Goal: Complete application form: Complete application form

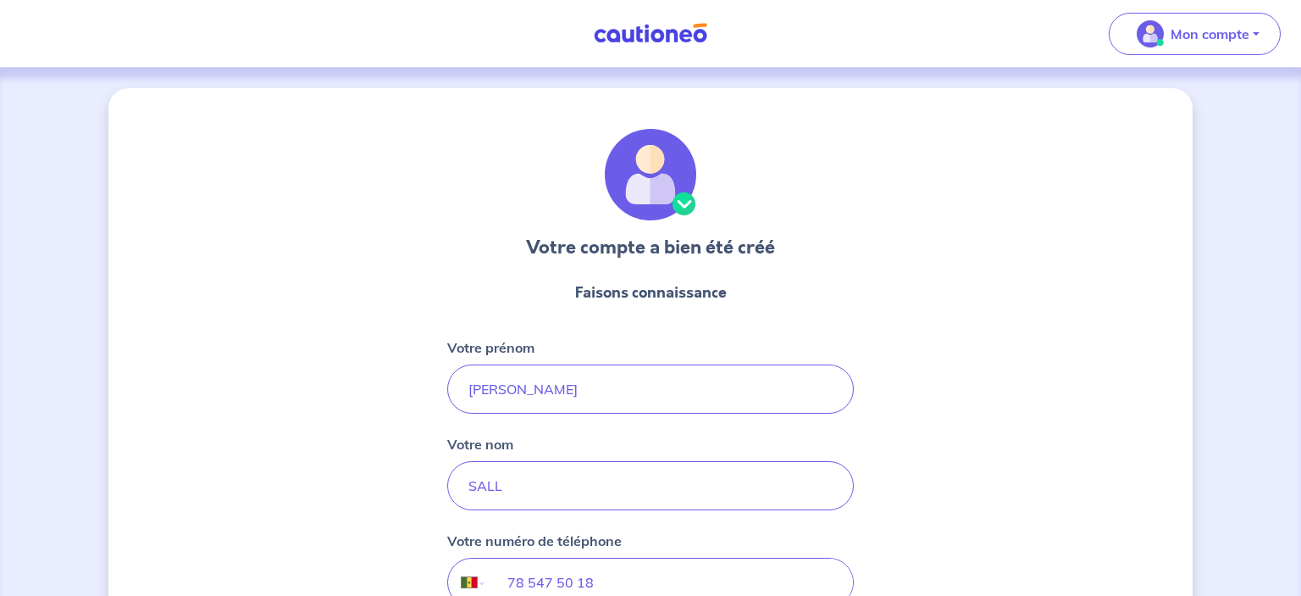
select select "SN"
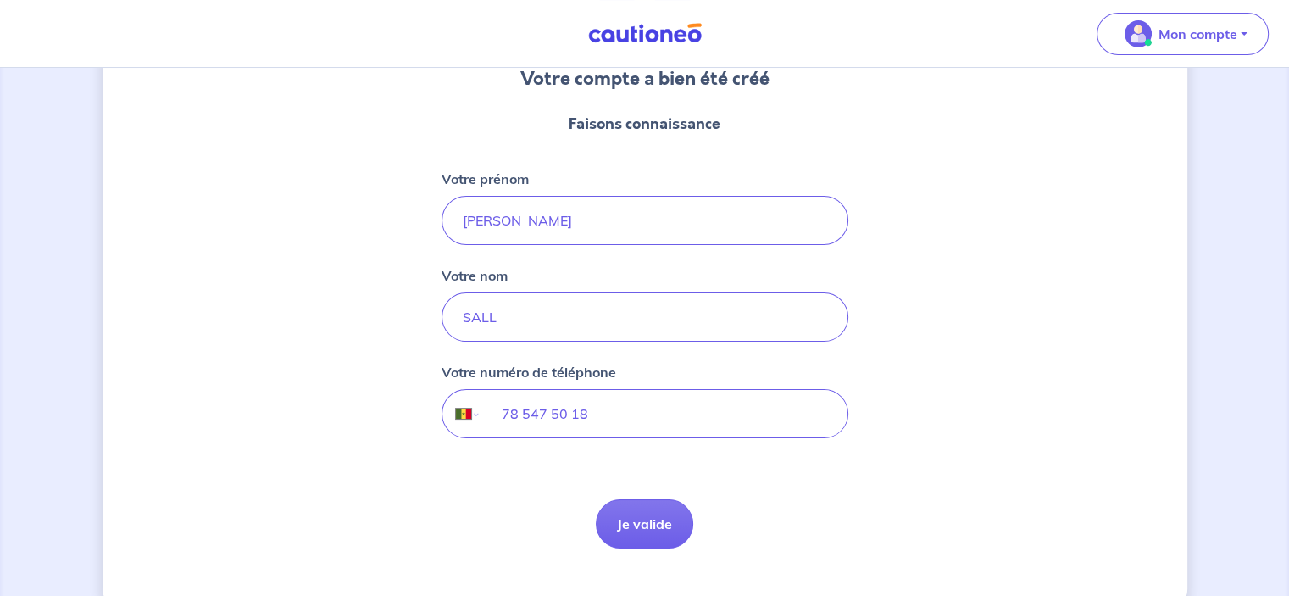
scroll to position [201, 0]
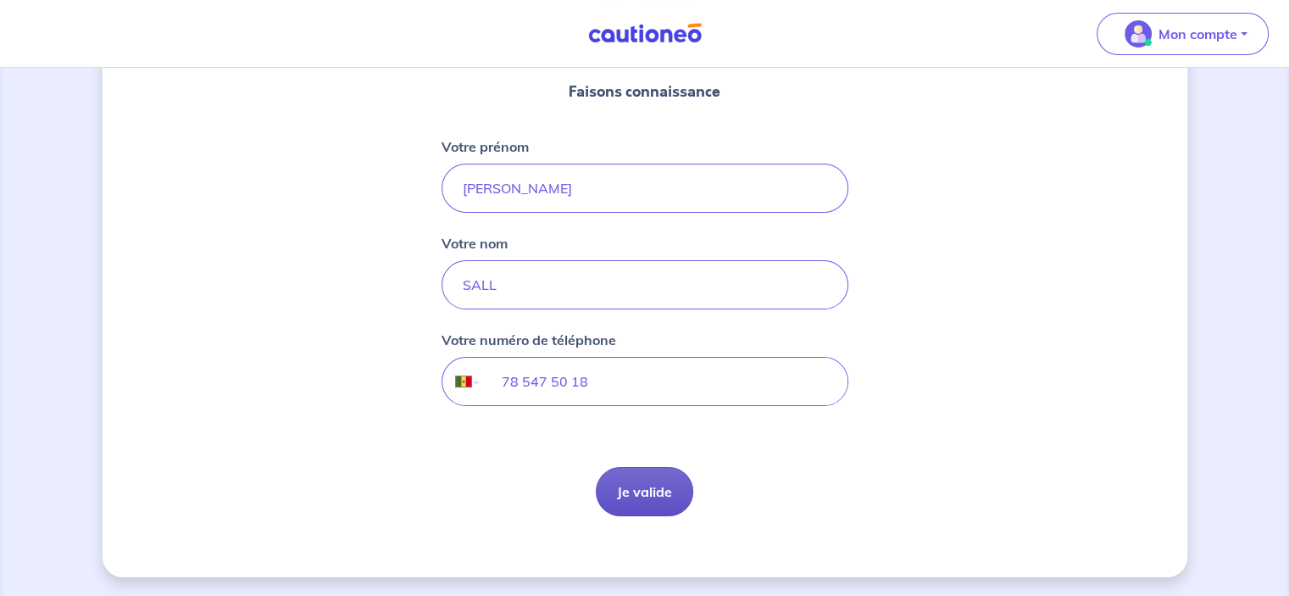
click at [663, 489] on button "Je valide" at bounding box center [644, 491] width 97 height 49
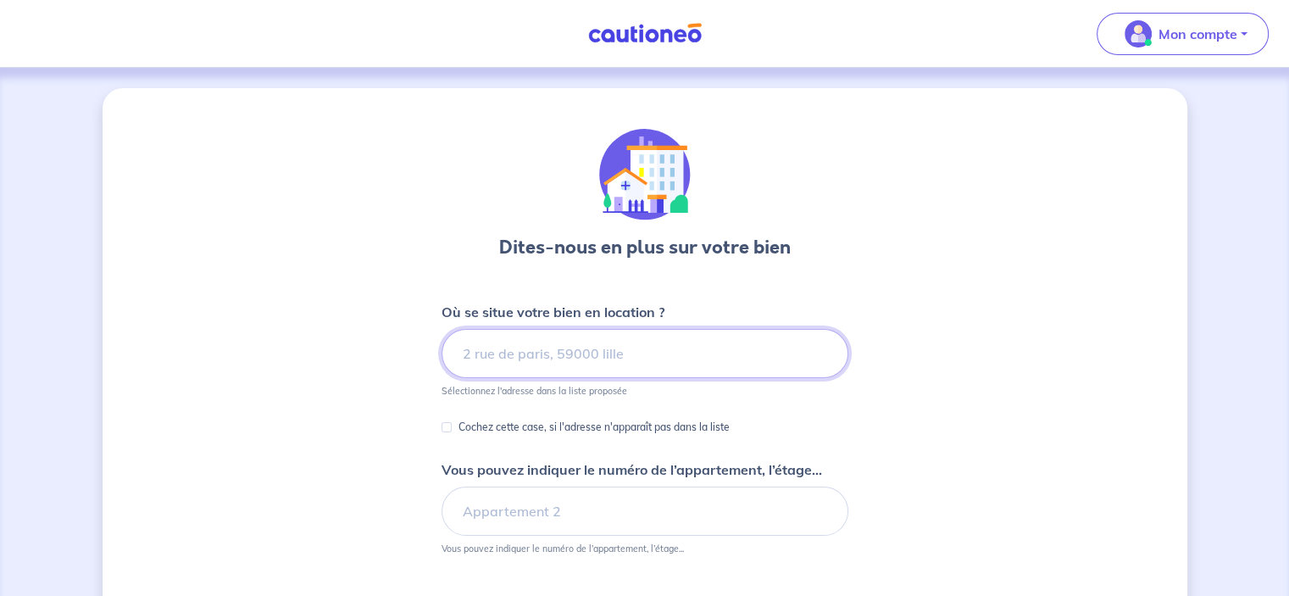
click at [514, 365] on input at bounding box center [644, 353] width 407 height 49
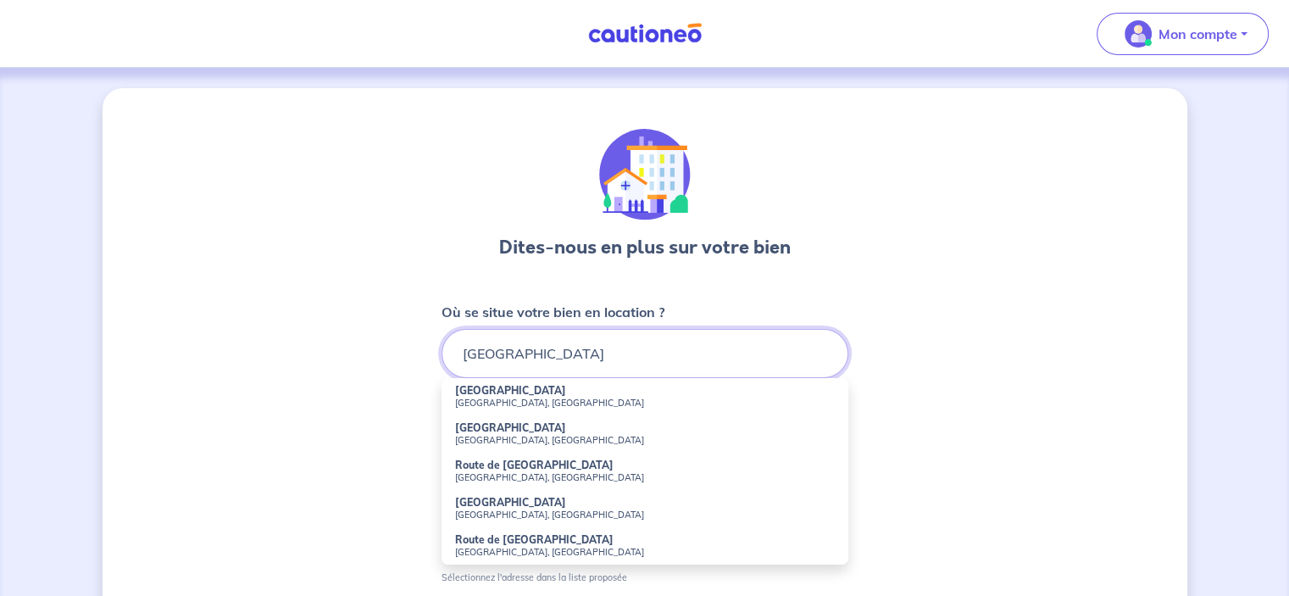
type input "[GEOGRAPHIC_DATA]"
click at [401, 305] on div "Dites-nous en plus sur votre bien Où se situe votre bien en location ? limoges …" at bounding box center [645, 531] width 1084 height 886
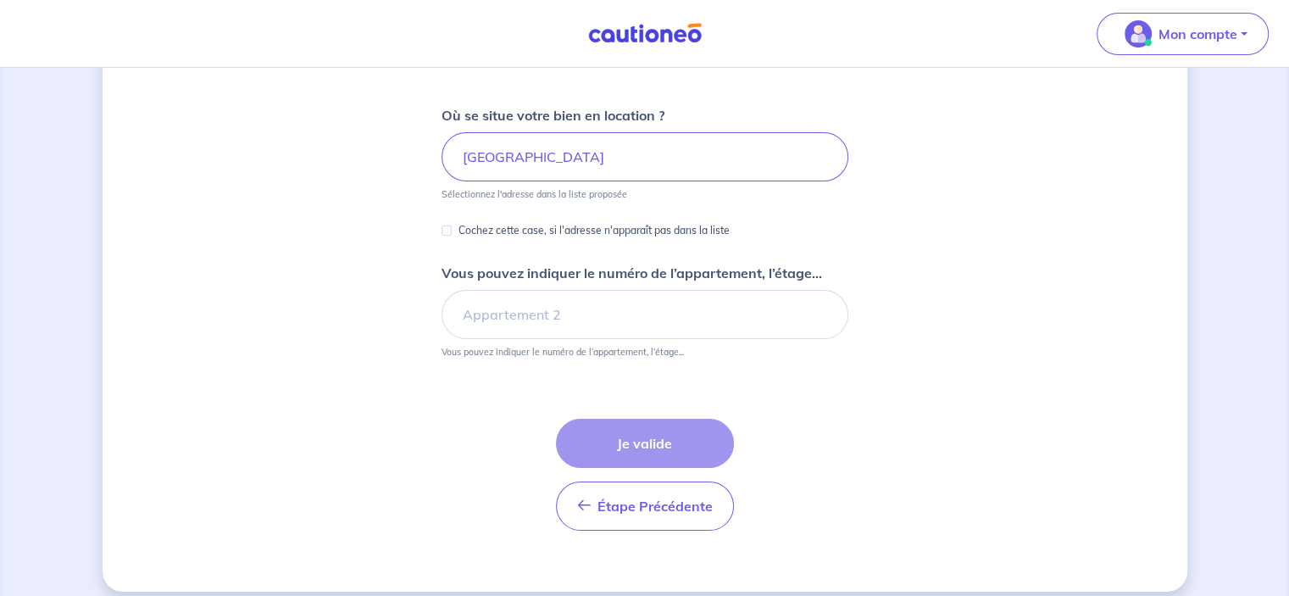
scroll to position [211, 0]
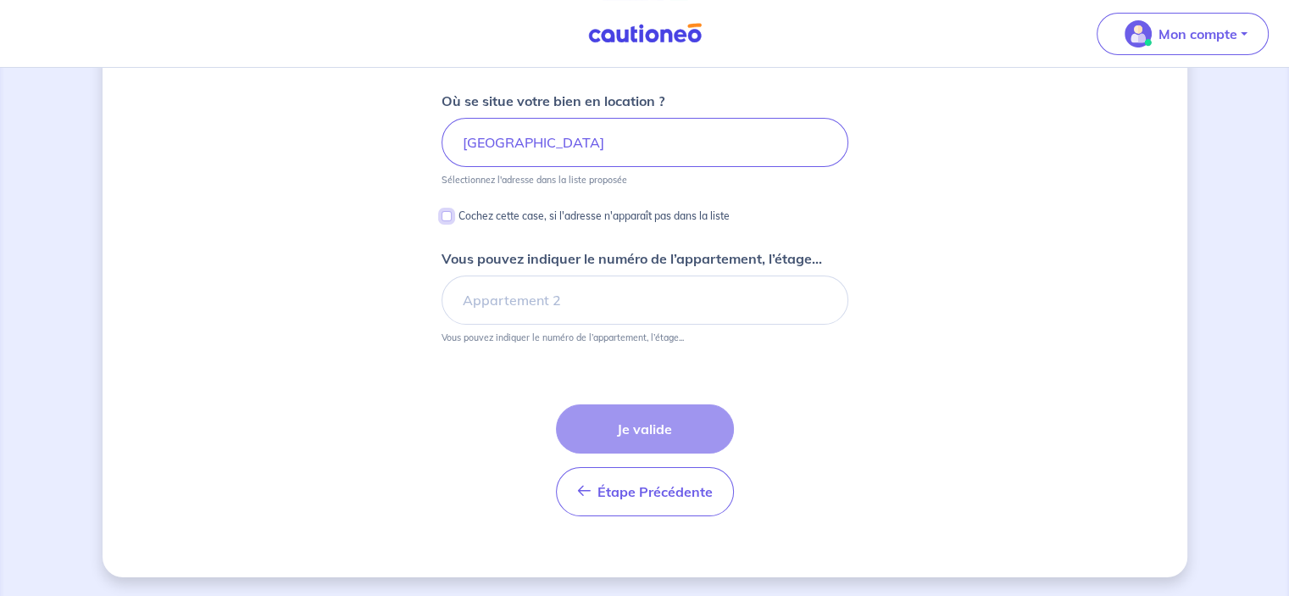
click at [441, 215] on input "Cochez cette case, si l'adresse n'apparaît pas dans la liste" at bounding box center [446, 216] width 10 height 10
checkbox input "true"
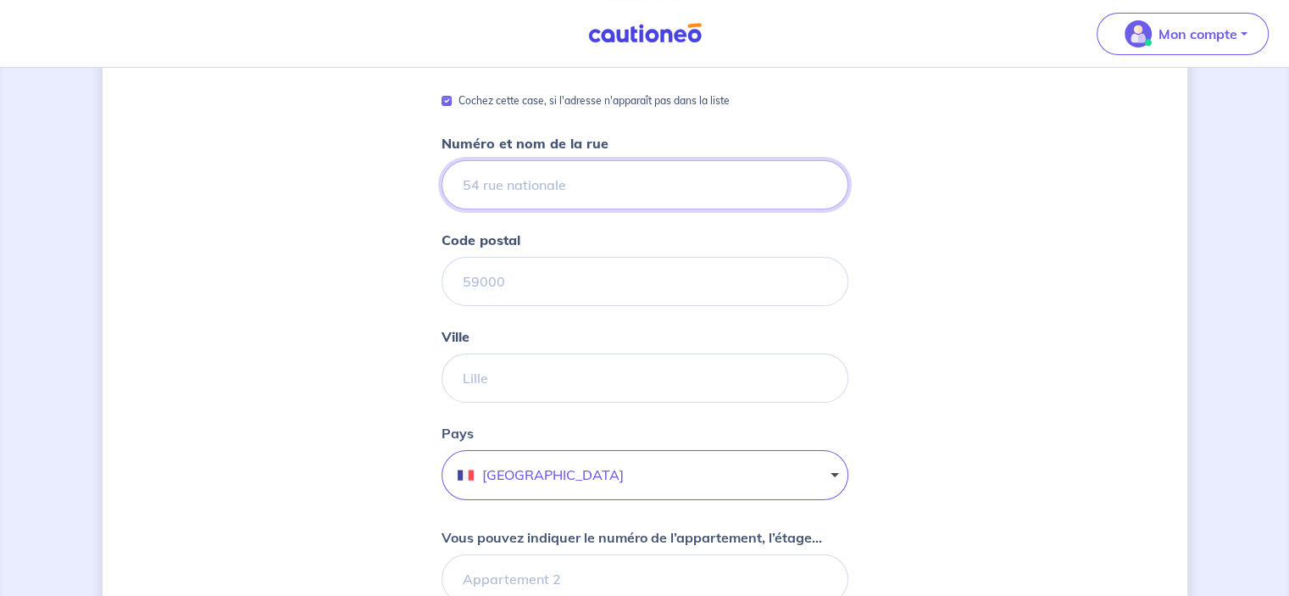
click at [485, 182] on input "Numéro et nom de la rue" at bounding box center [644, 184] width 407 height 49
click at [525, 203] on input "Numéro et nom de la rue" at bounding box center [644, 184] width 407 height 49
click at [533, 197] on input "Numéro et nom de la rue" at bounding box center [644, 184] width 407 height 49
click at [496, 175] on input "Numéro et nom de la rue" at bounding box center [644, 184] width 407 height 49
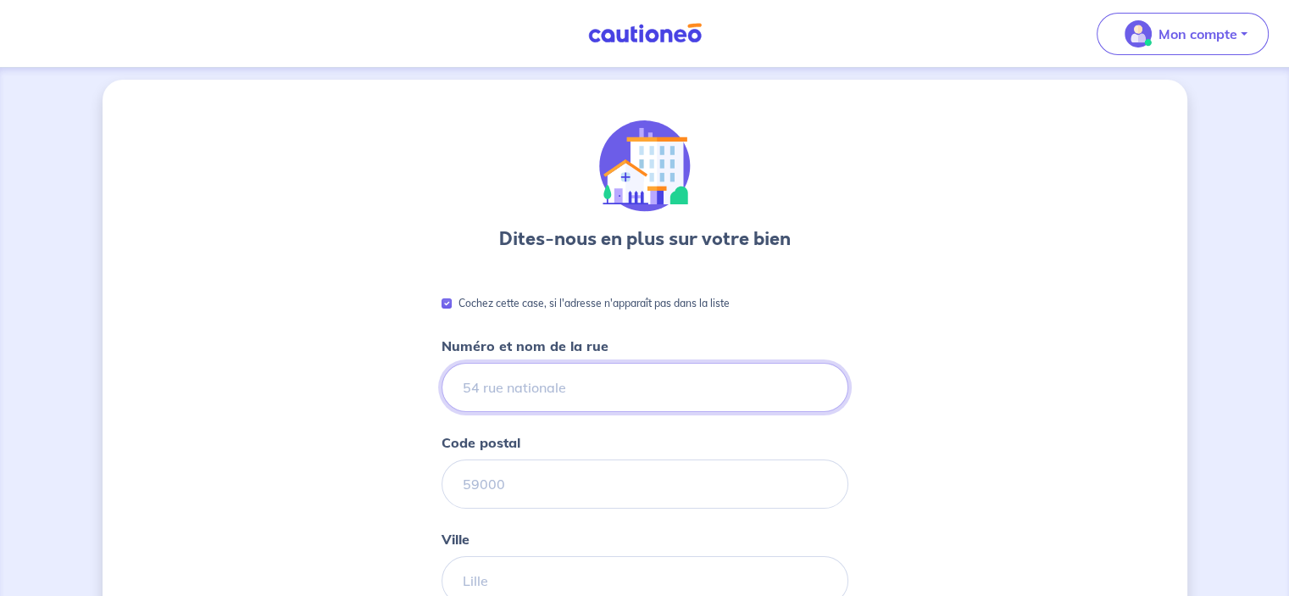
scroll to position [0, 0]
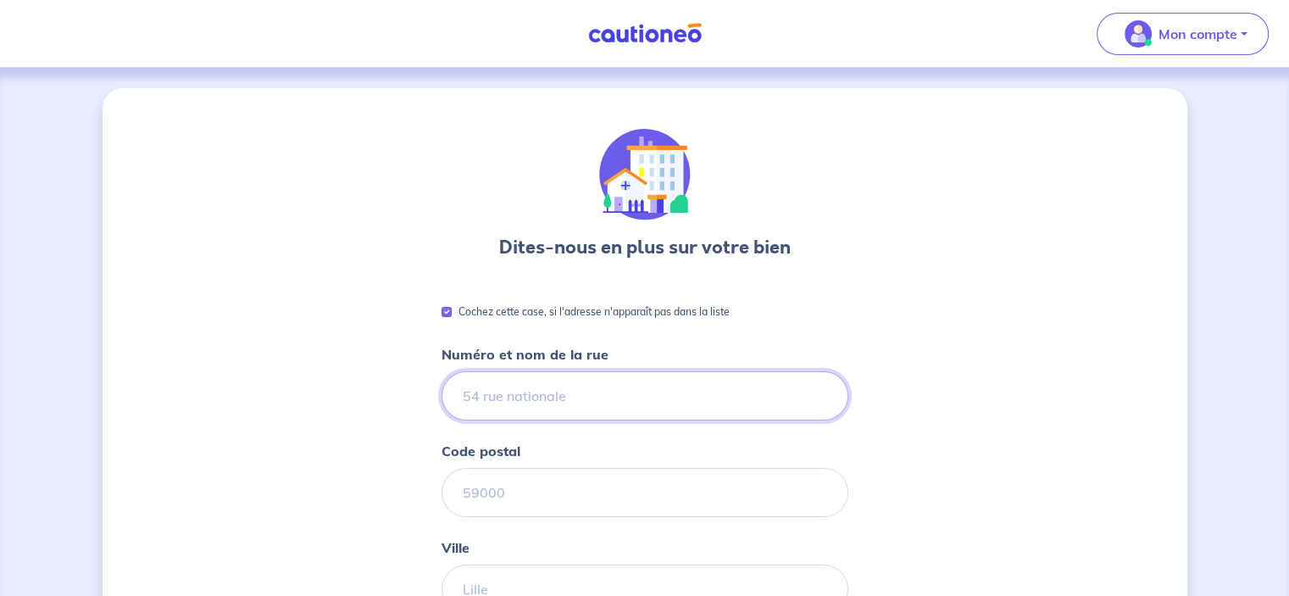
click at [546, 399] on input "Numéro et nom de la rue" at bounding box center [644, 395] width 407 height 49
paste input "Cité Guérin"
type input "Cité Guérin"
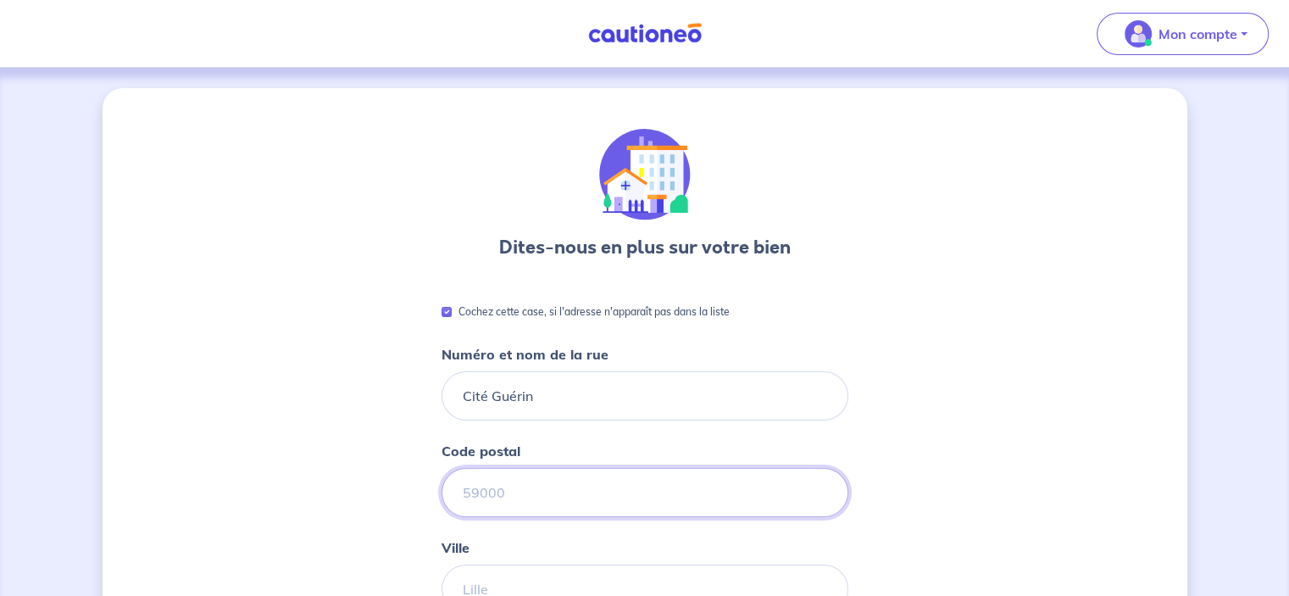
click at [494, 487] on input "Code postal" at bounding box center [644, 492] width 407 height 49
type input "87000"
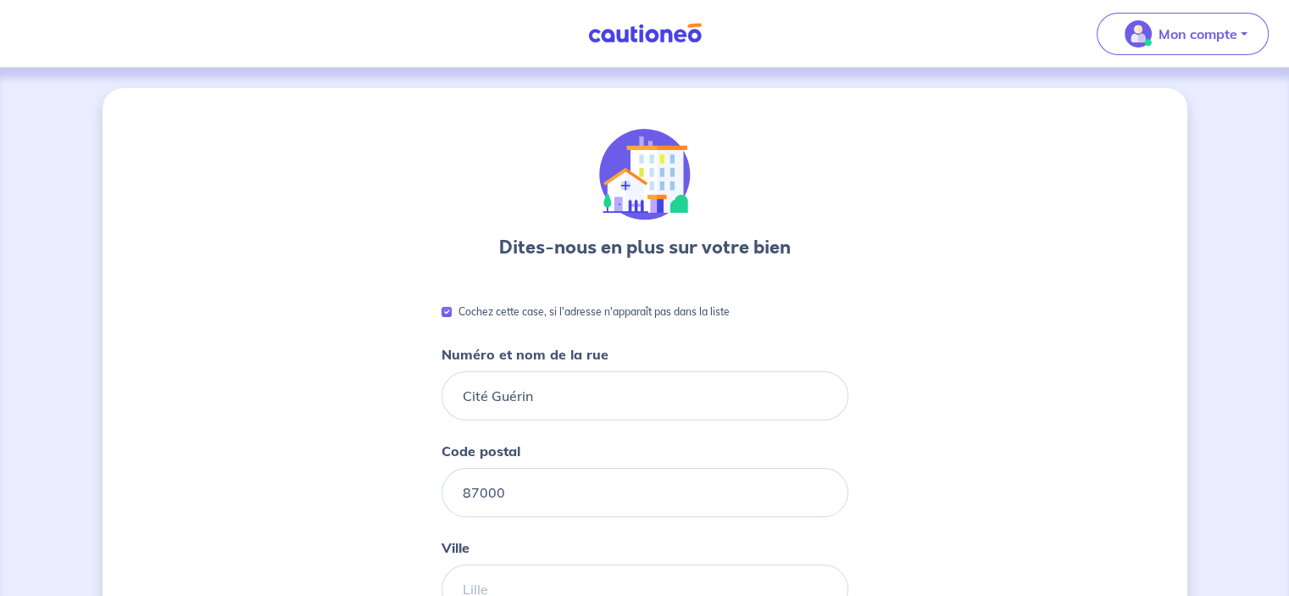
scroll to position [282, 0]
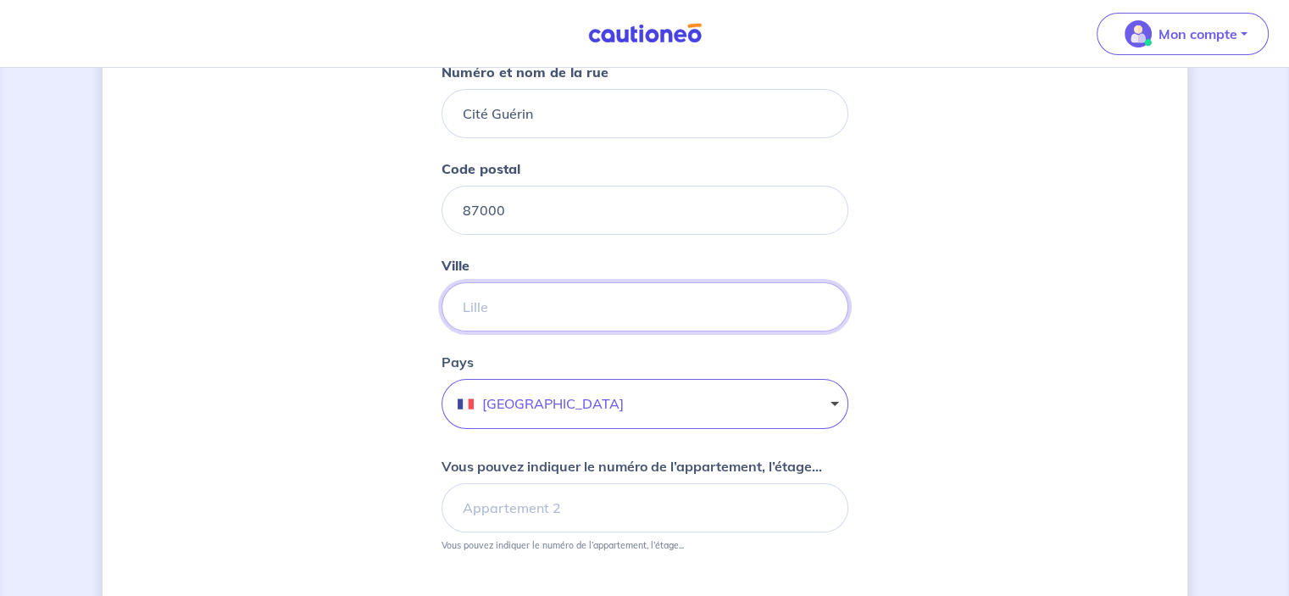
drag, startPoint x: 482, startPoint y: 308, endPoint x: 489, endPoint y: 324, distance: 16.7
click at [482, 308] on input "Ville" at bounding box center [644, 306] width 407 height 49
type input "[GEOGRAPHIC_DATA]"
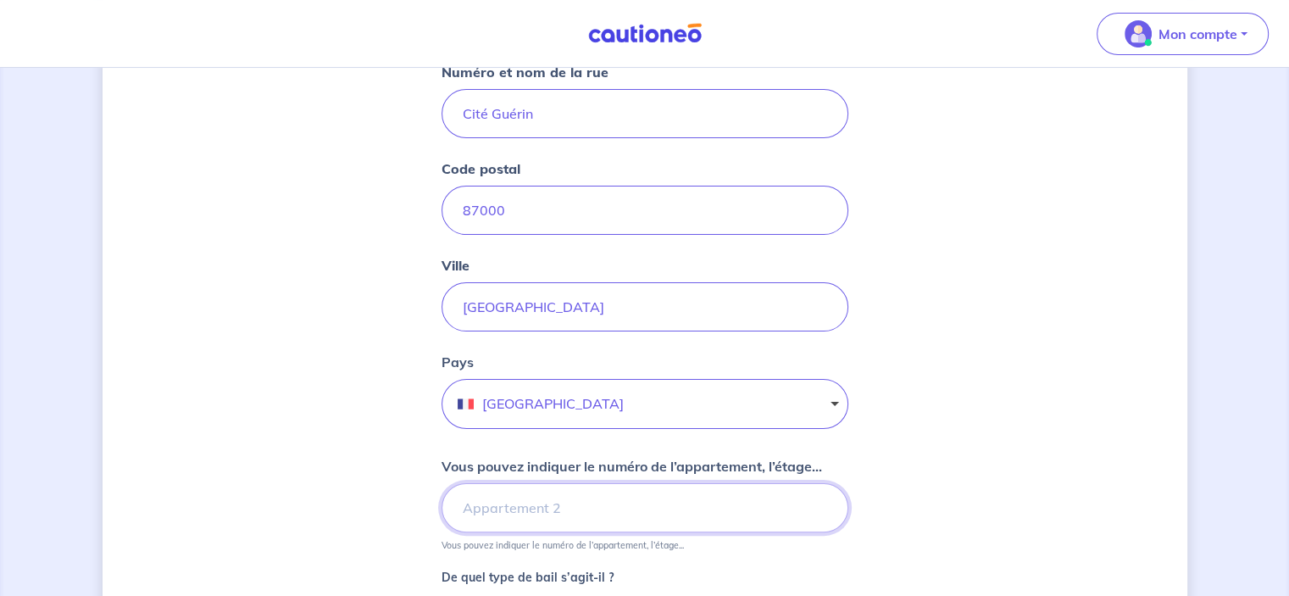
click at [529, 523] on input "Vous pouvez indiquer le numéro de l’appartement, l’étage..." at bounding box center [644, 507] width 407 height 49
click at [535, 509] on input "Vous pouvez indiquer le numéro de l’appartement, l’étage..." at bounding box center [644, 507] width 407 height 49
paste input "[STREET_ADDRESS][PERSON_NAME]"
type input "[STREET_ADDRESS][PERSON_NAME]"
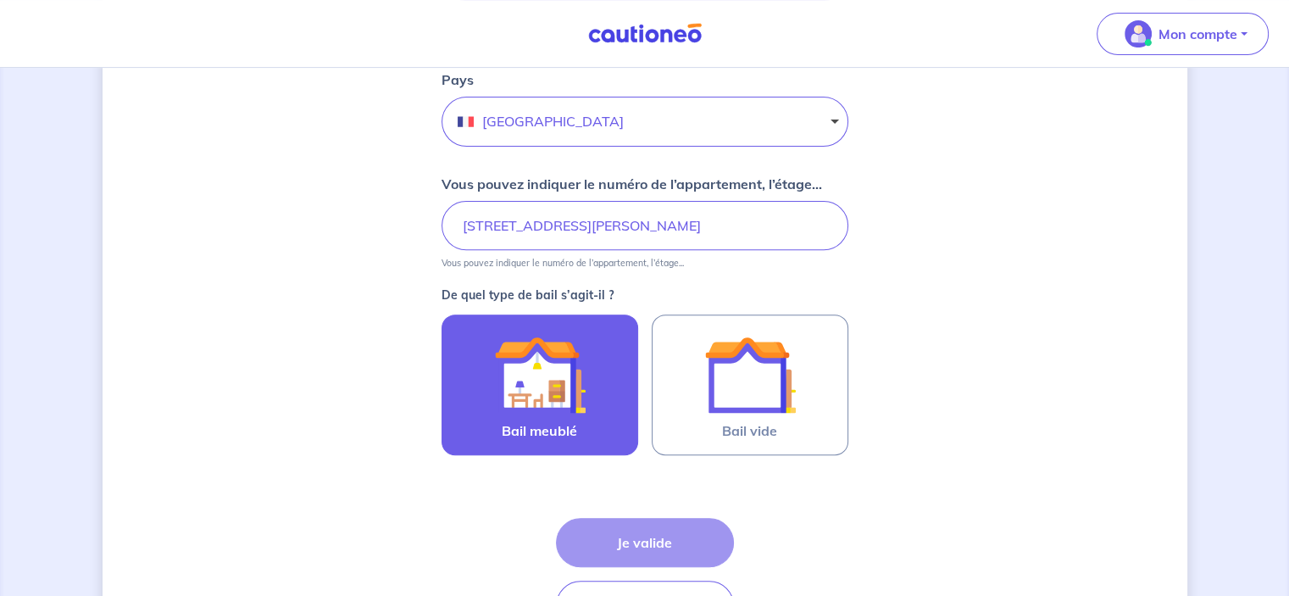
click at [552, 397] on img at bounding box center [539, 374] width 91 height 91
click at [0, 0] on input "Bail meublé" at bounding box center [0, 0] width 0 height 0
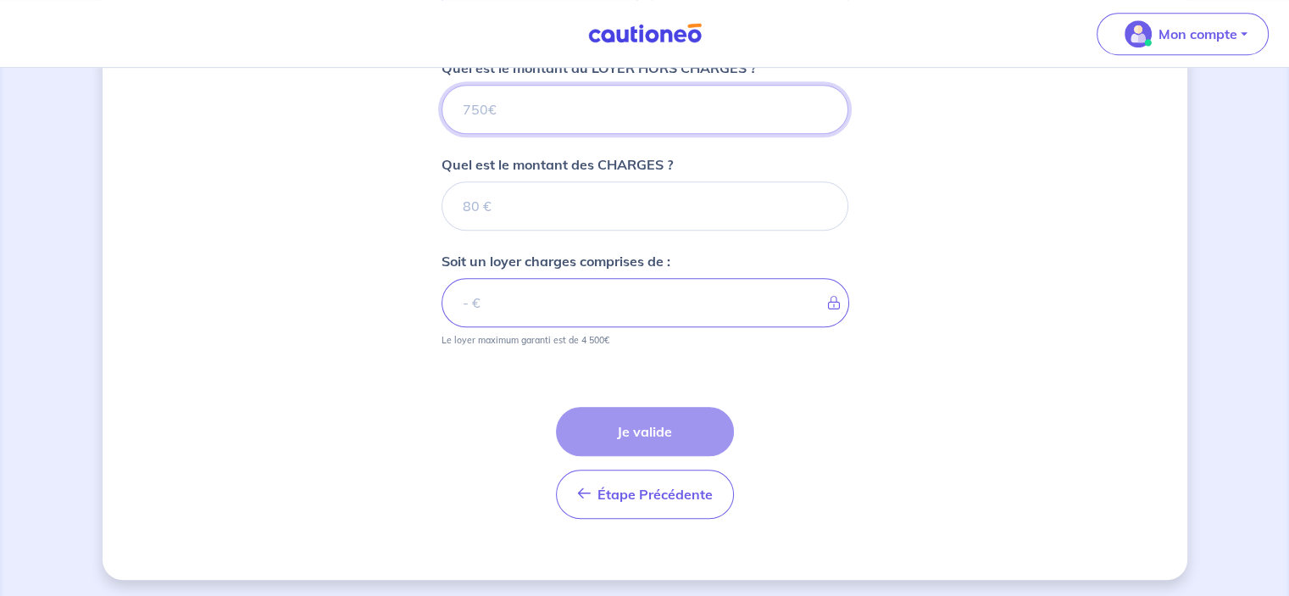
scroll to position [702, 0]
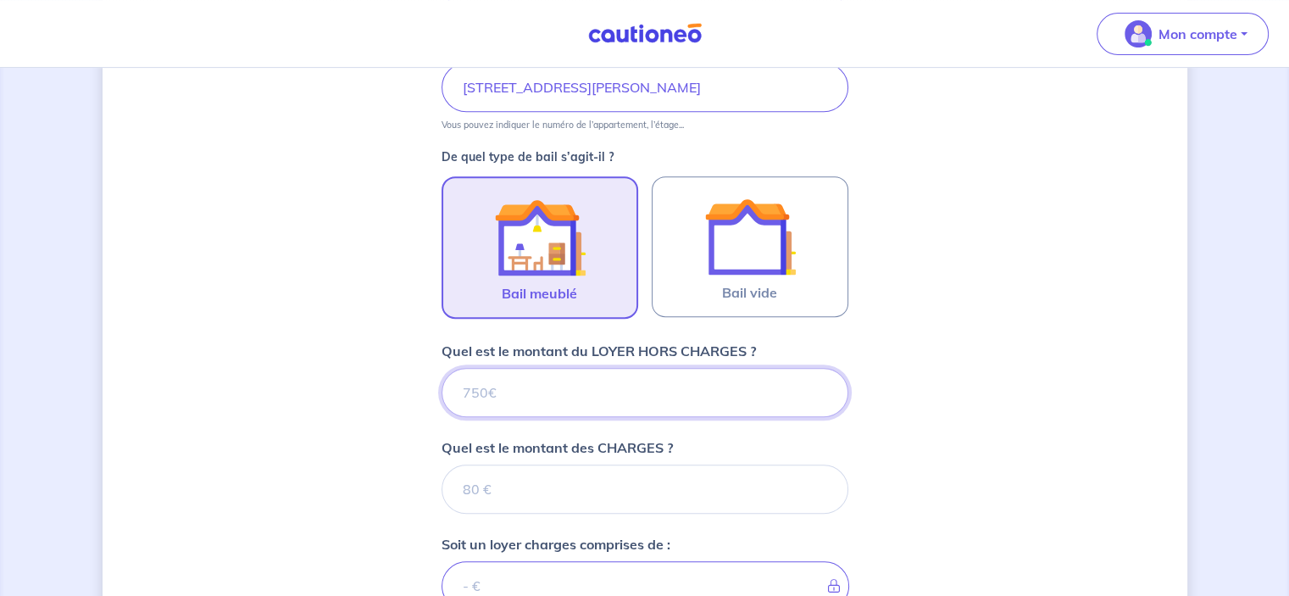
click at [523, 409] on input "Quel est le montant du LOYER HORS CHARGES ?" at bounding box center [644, 392] width 407 height 49
click at [501, 391] on input "Quel est le montant du LOYER HORS CHARGES ?" at bounding box center [644, 392] width 407 height 49
type input "258"
type input "258.75"
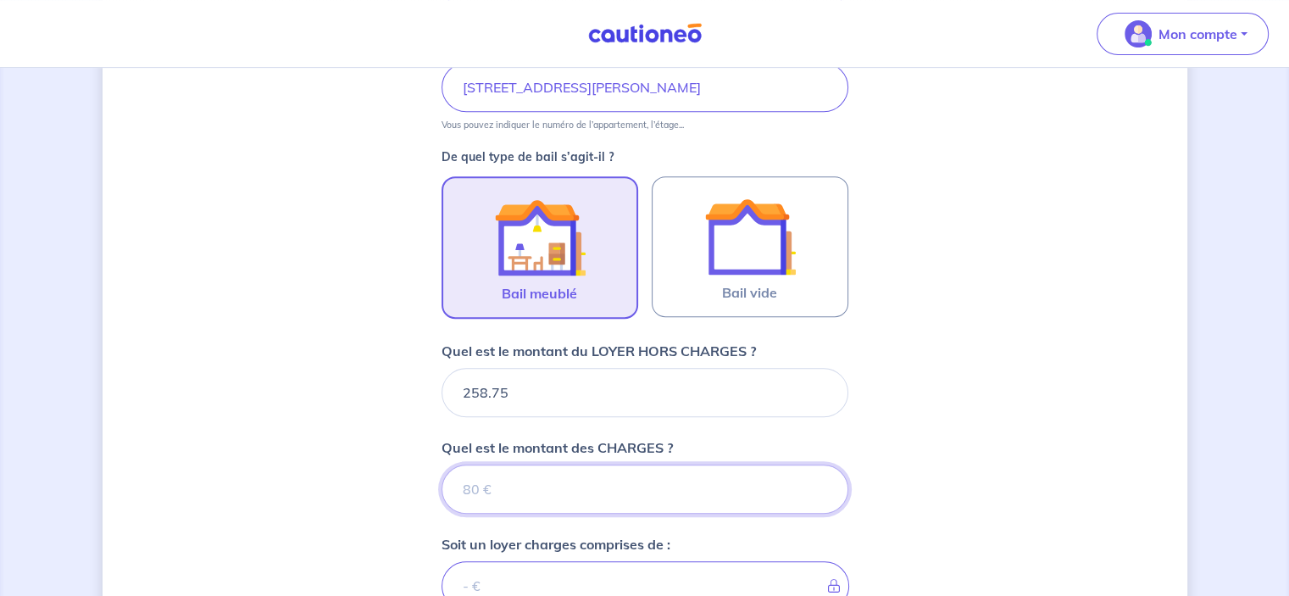
click at [629, 482] on input "Quel est le montant des CHARGES ?" at bounding box center [644, 488] width 407 height 49
type input "2"
type input "260.75"
type input "25"
type input "283.75"
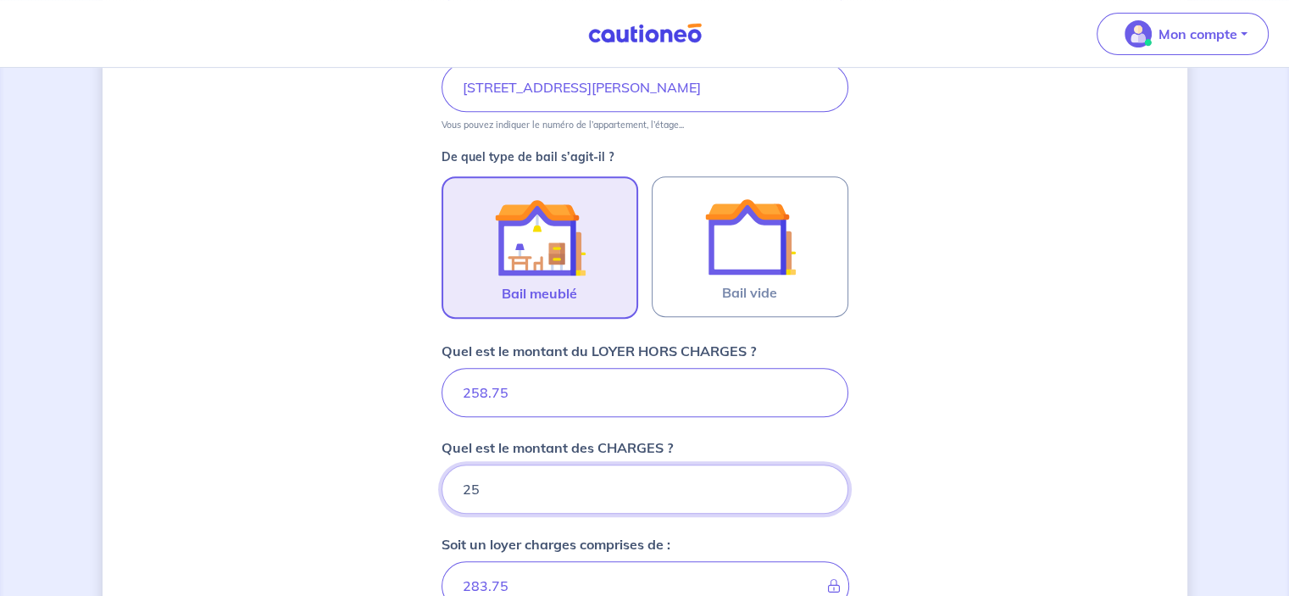
type input "258"
type input "516.75"
type input "258.775"
type input "517.52"
type input "258.7"
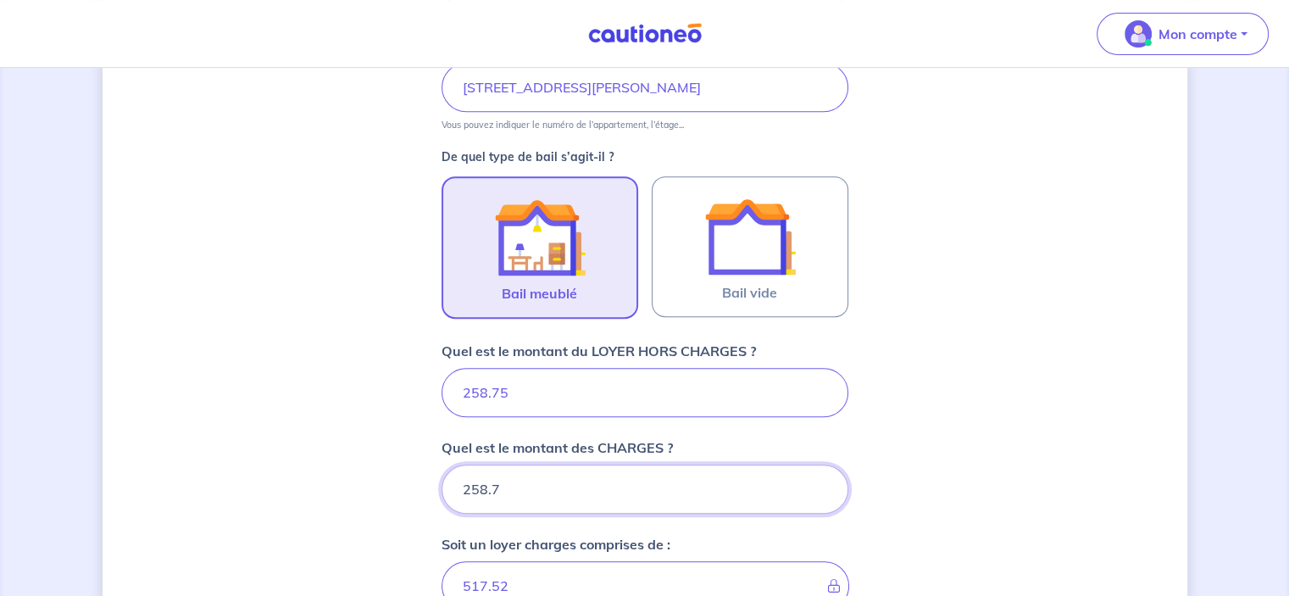
type input "517.45"
type input "258.78"
type input "517.53"
type input "258.7"
type input "517.45"
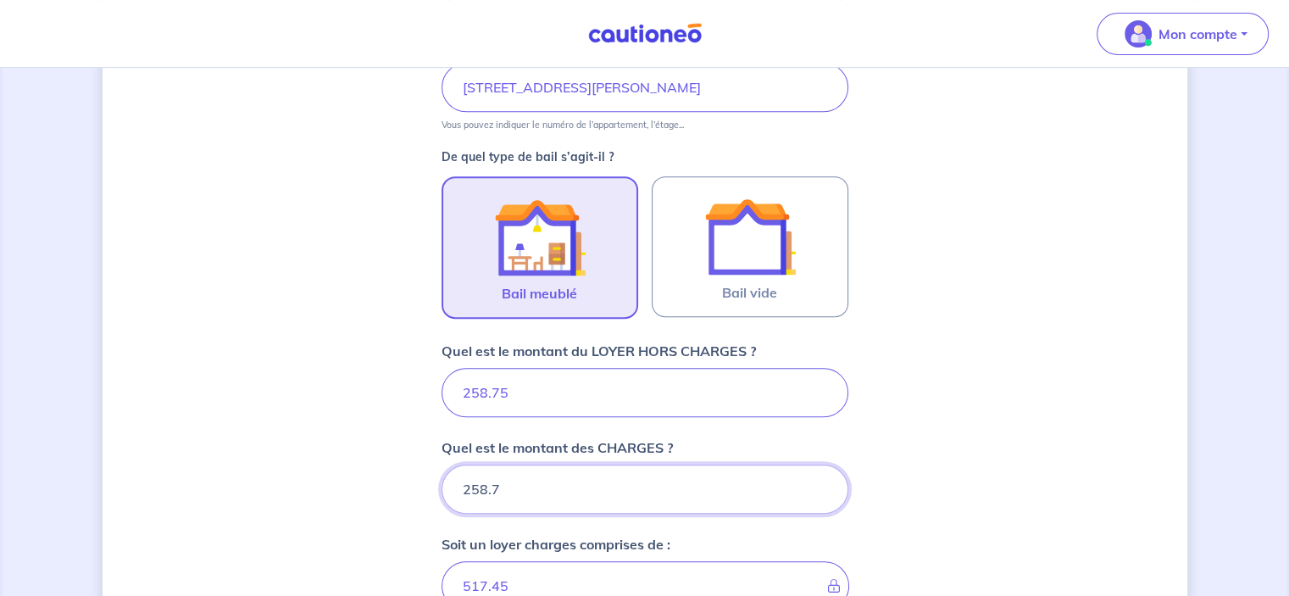
type input "258.75"
type input "517.5"
type input "258.75"
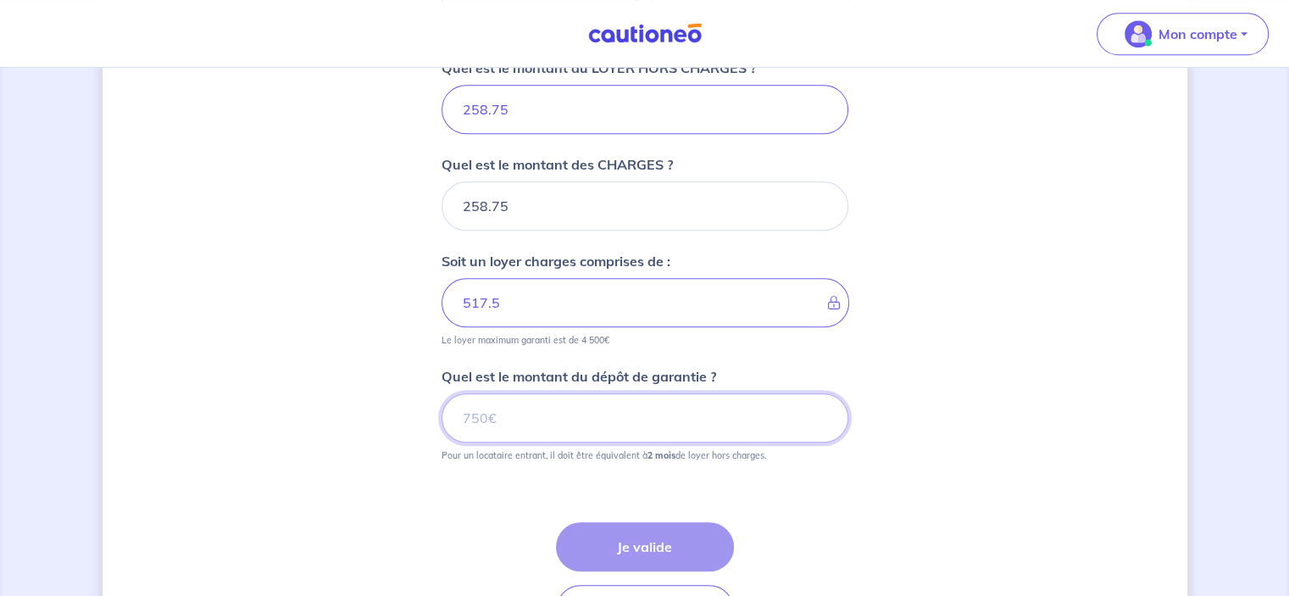
click at [494, 424] on input "Quel est le montant du dépôt de garantie ?" at bounding box center [644, 417] width 407 height 49
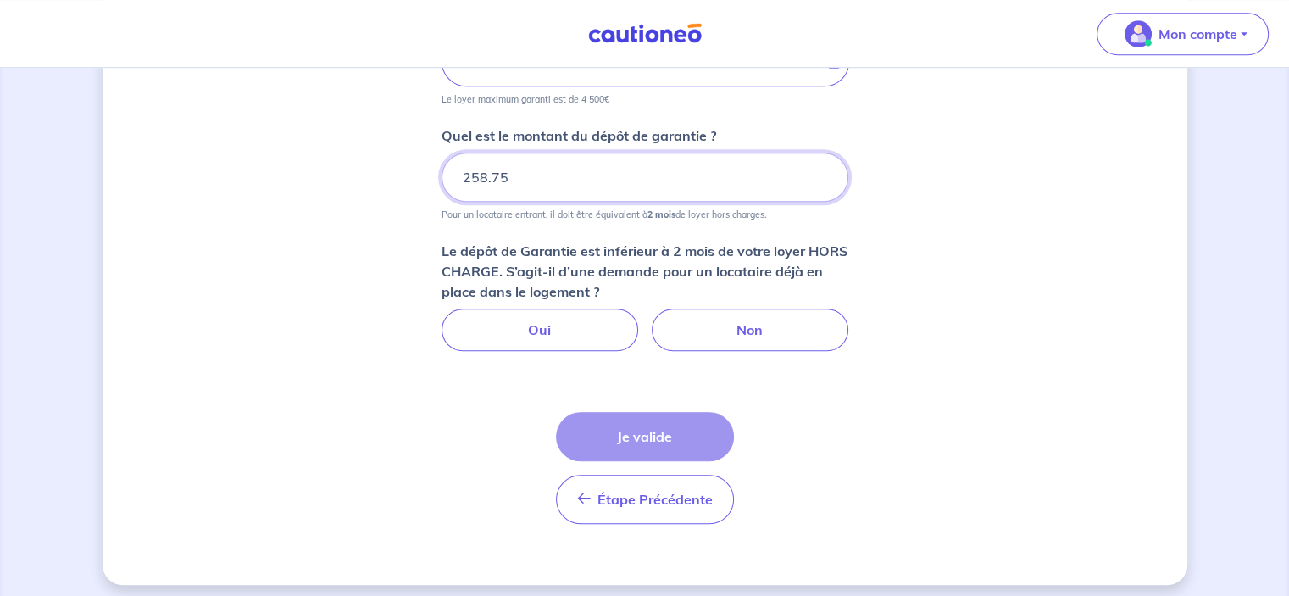
scroll to position [1230, 0]
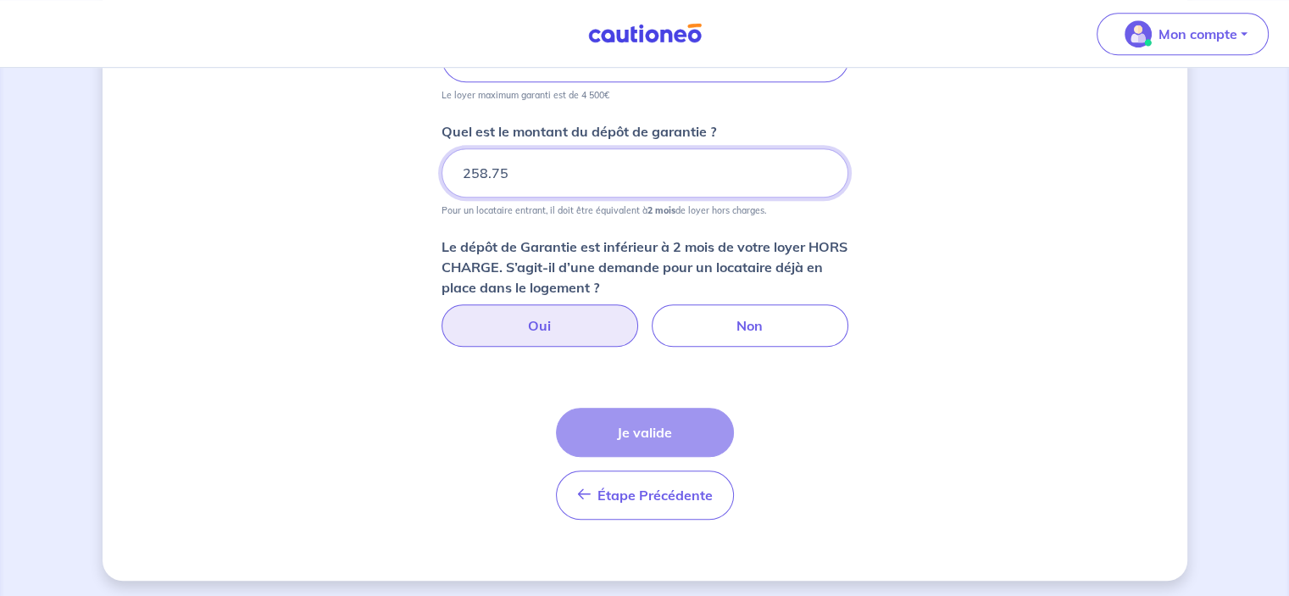
type input "258.75"
click at [576, 333] on label "Oui" at bounding box center [539, 325] width 197 height 42
click at [639, 315] on input "Oui" at bounding box center [644, 309] width 11 height 11
radio input "true"
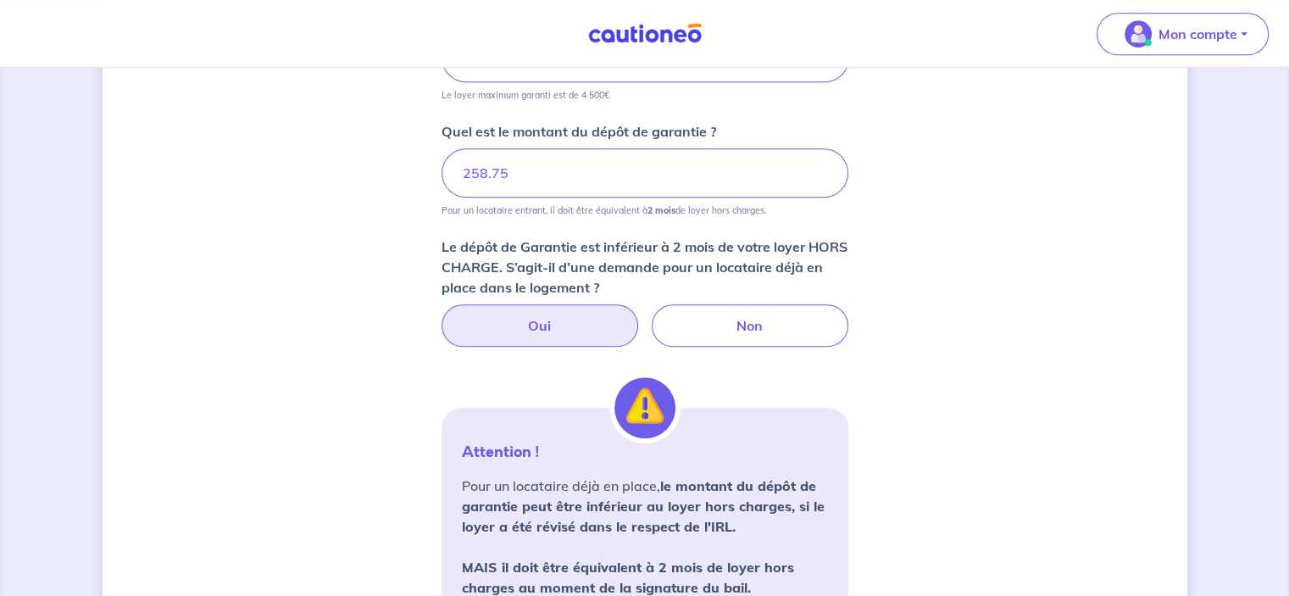
scroll to position [1512, 0]
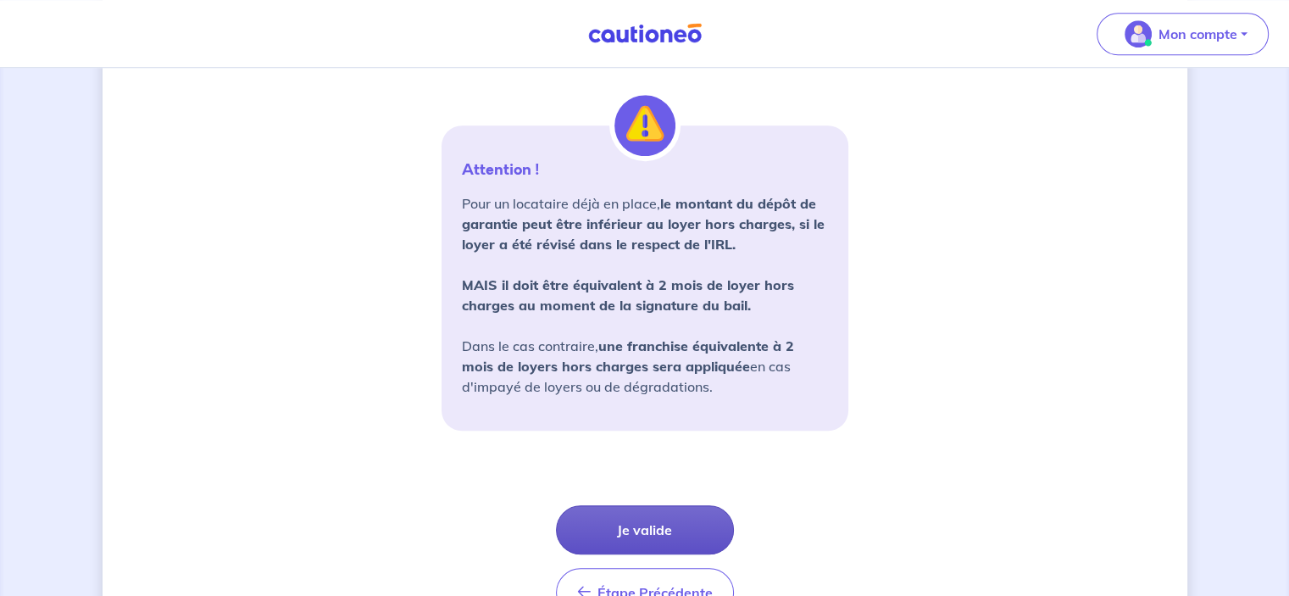
click at [642, 541] on button "Je valide" at bounding box center [645, 529] width 178 height 49
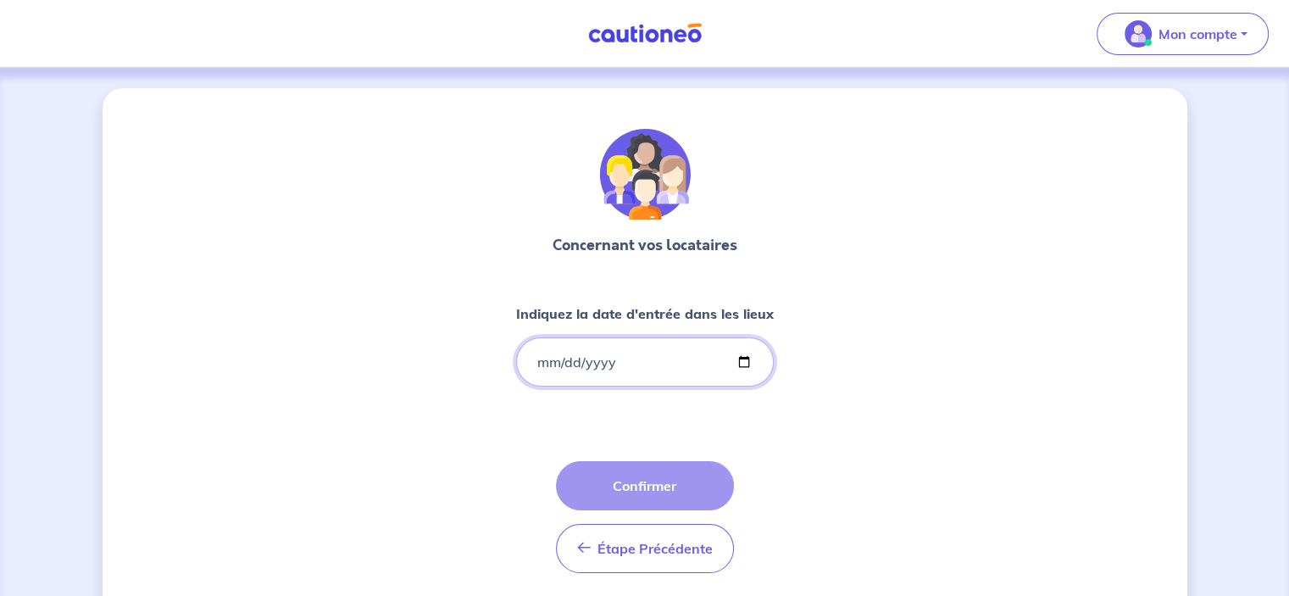
click at [610, 375] on input "Indiquez la date d'entrée dans les lieux" at bounding box center [645, 361] width 258 height 49
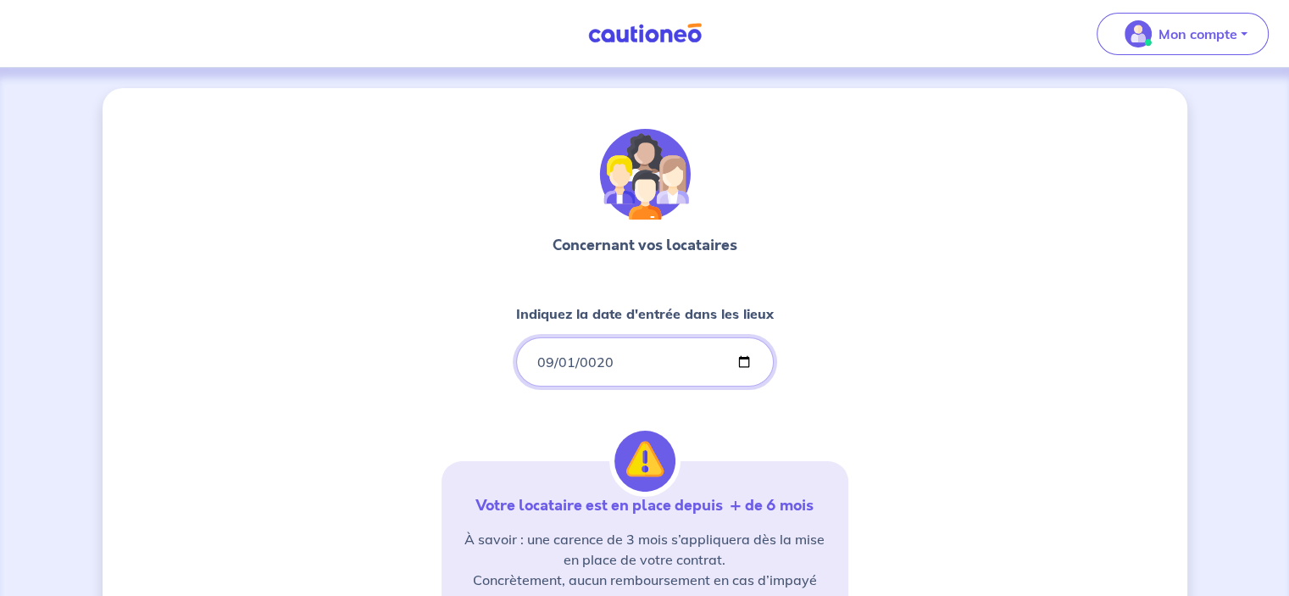
type input "0200-09-01"
type input "[DATE]"
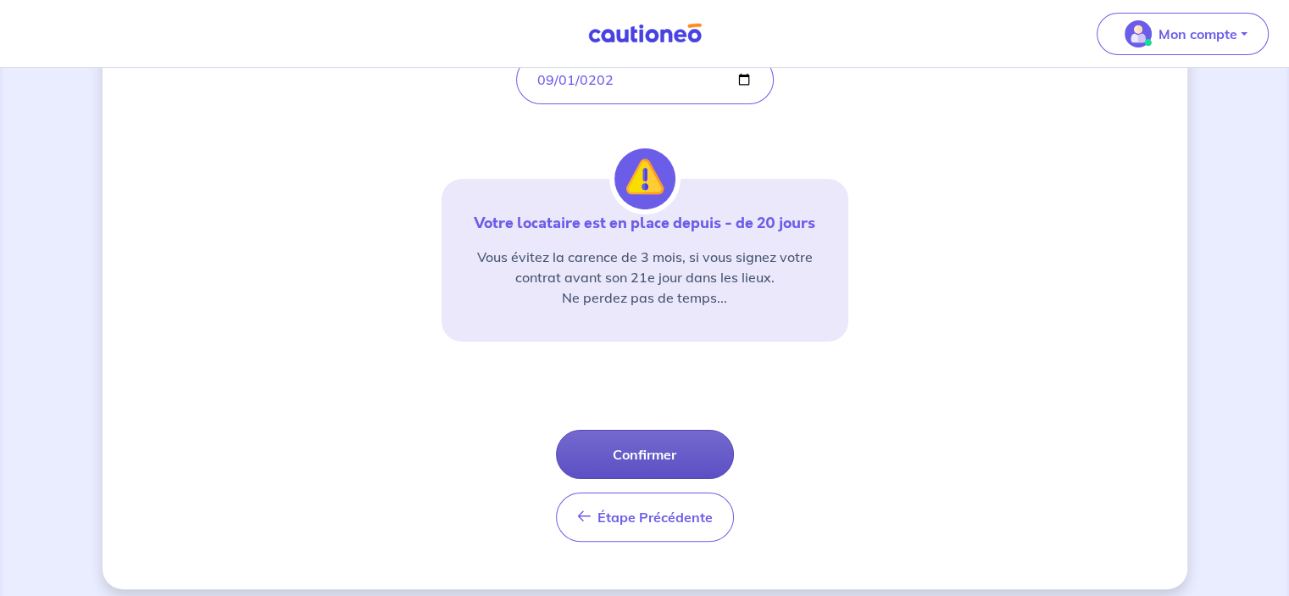
click at [699, 440] on button "Confirmer" at bounding box center [645, 454] width 178 height 49
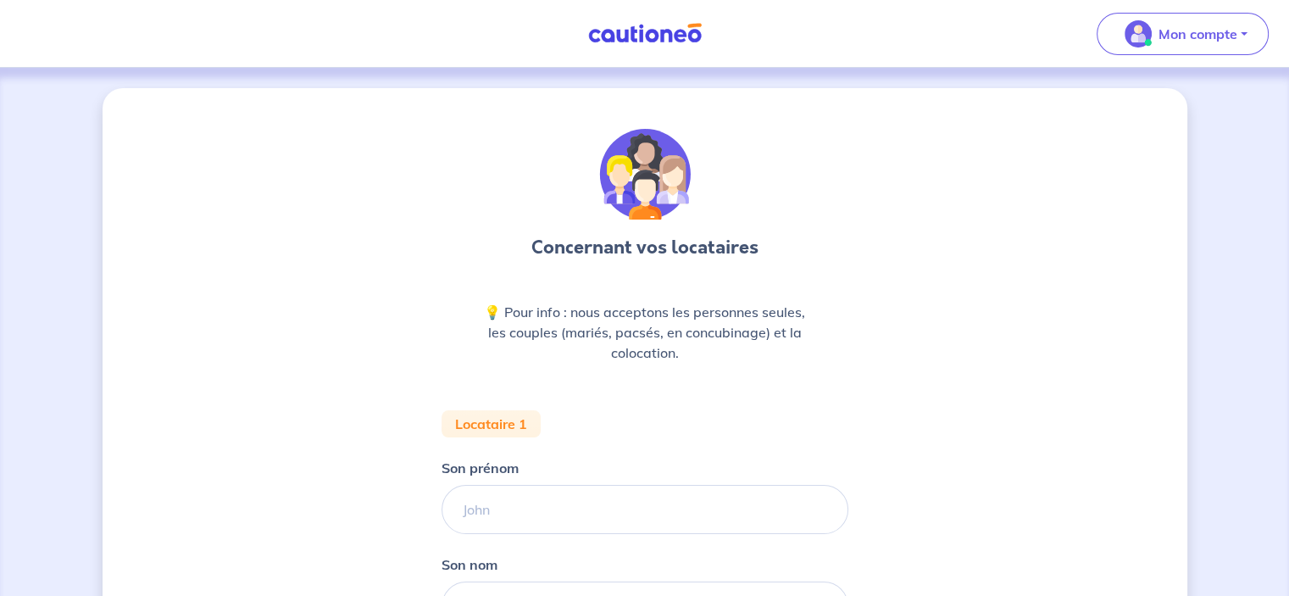
scroll to position [282, 0]
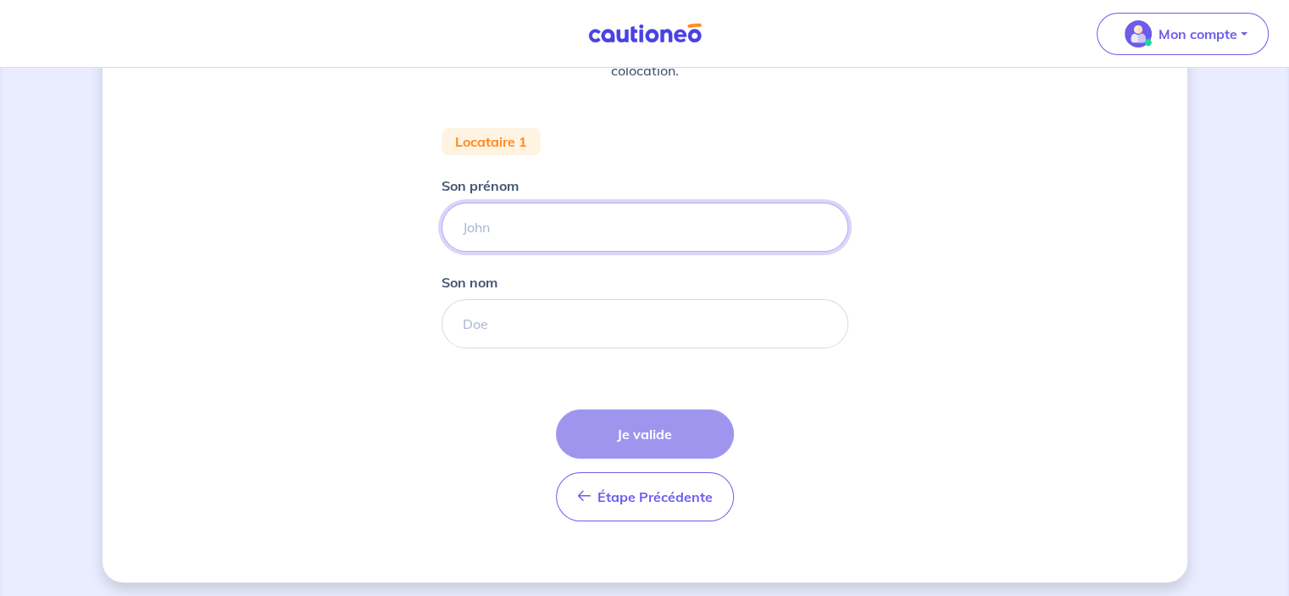
click at [502, 234] on input "Son prénom" at bounding box center [644, 226] width 407 height 49
type input "[PERSON_NAME]"
click at [519, 325] on input "Son nom" at bounding box center [644, 323] width 407 height 49
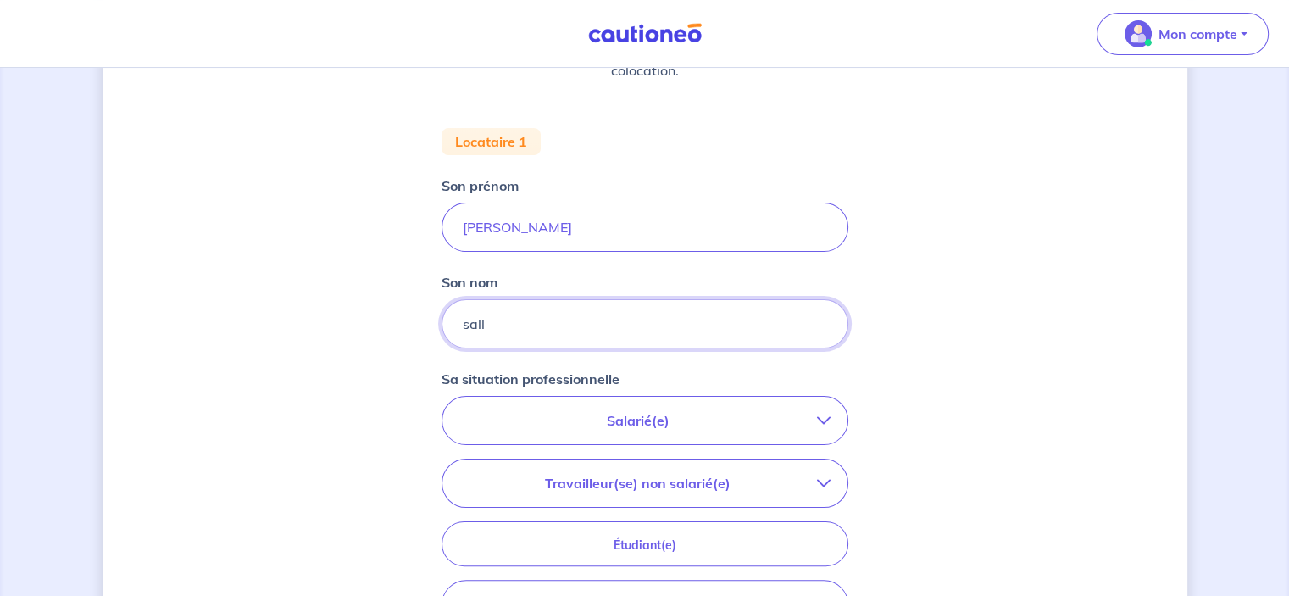
type input "sall"
click at [674, 426] on p "Salarié(e)" at bounding box center [638, 420] width 358 height 20
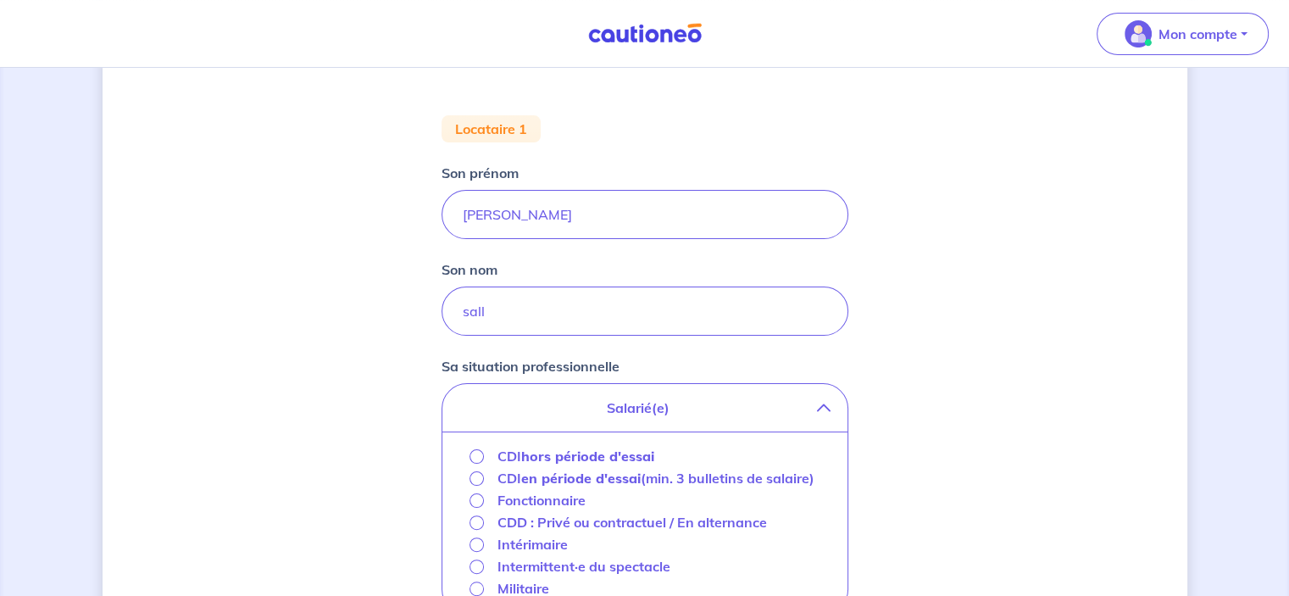
scroll to position [564, 0]
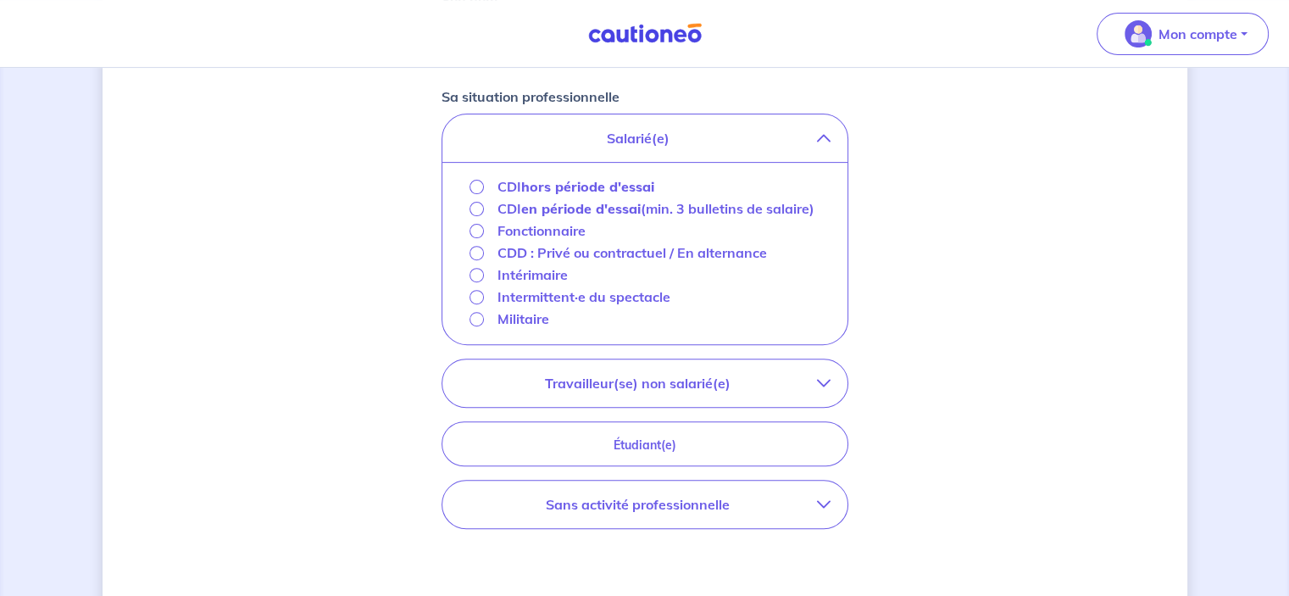
click at [557, 392] on button "Travailleur(se) non salarié(e)" at bounding box center [644, 382] width 405 height 47
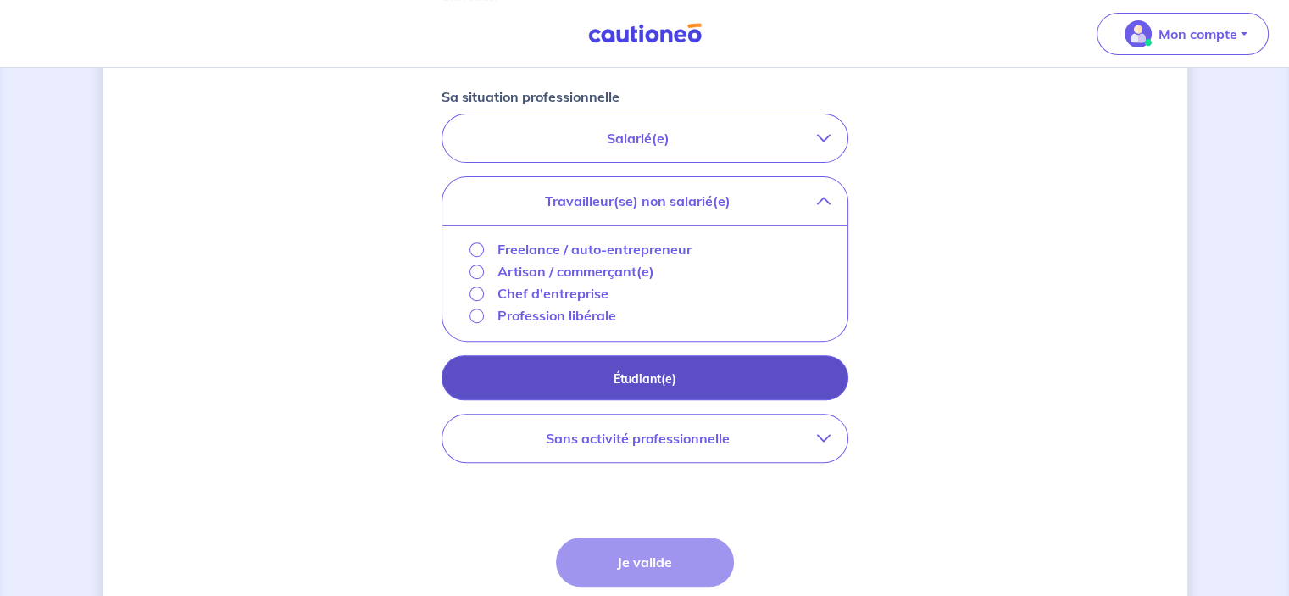
click at [566, 369] on p "Étudiant(e)" at bounding box center [645, 378] width 364 height 19
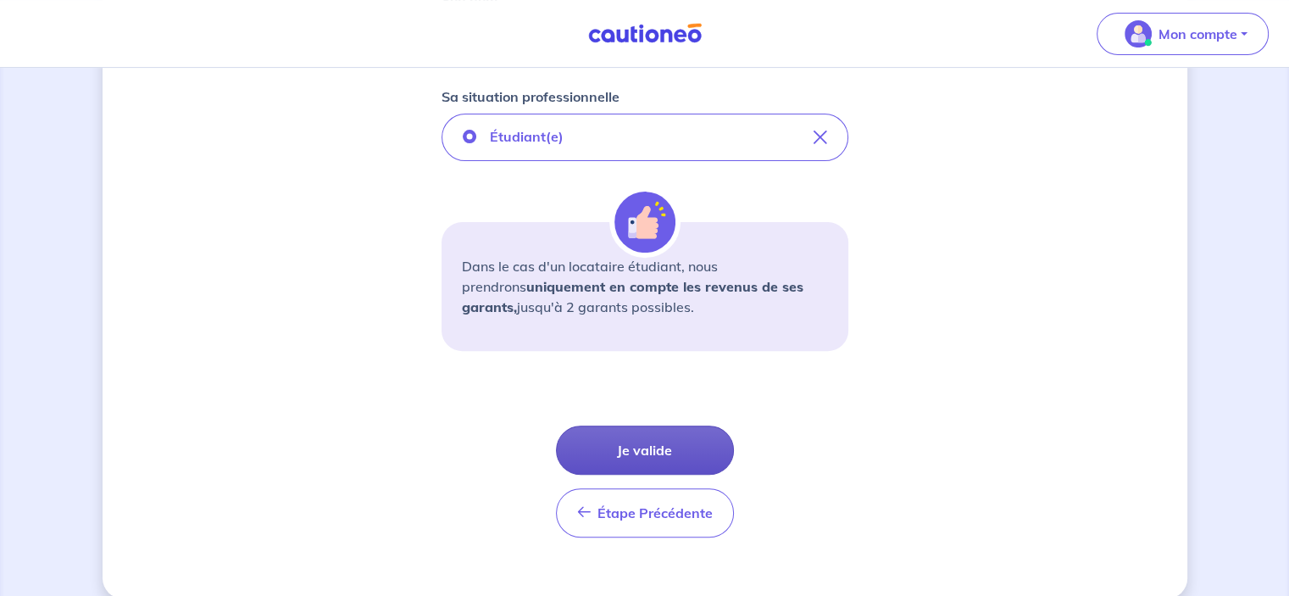
click at [607, 445] on button "Je valide" at bounding box center [645, 449] width 178 height 49
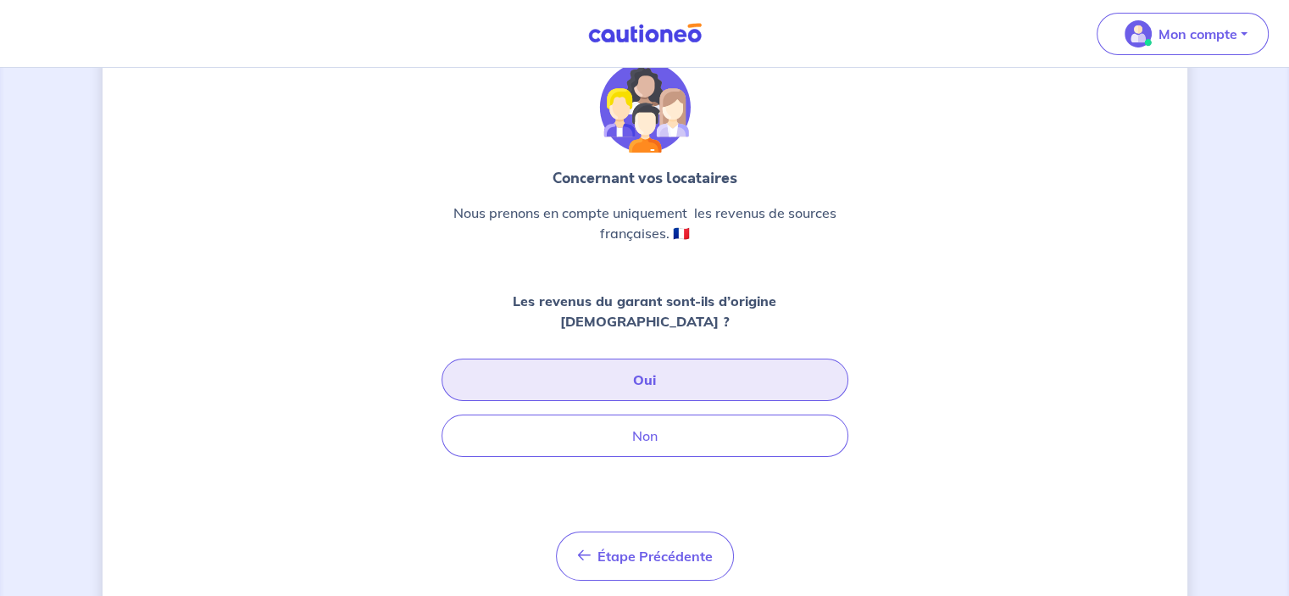
scroll to position [98, 0]
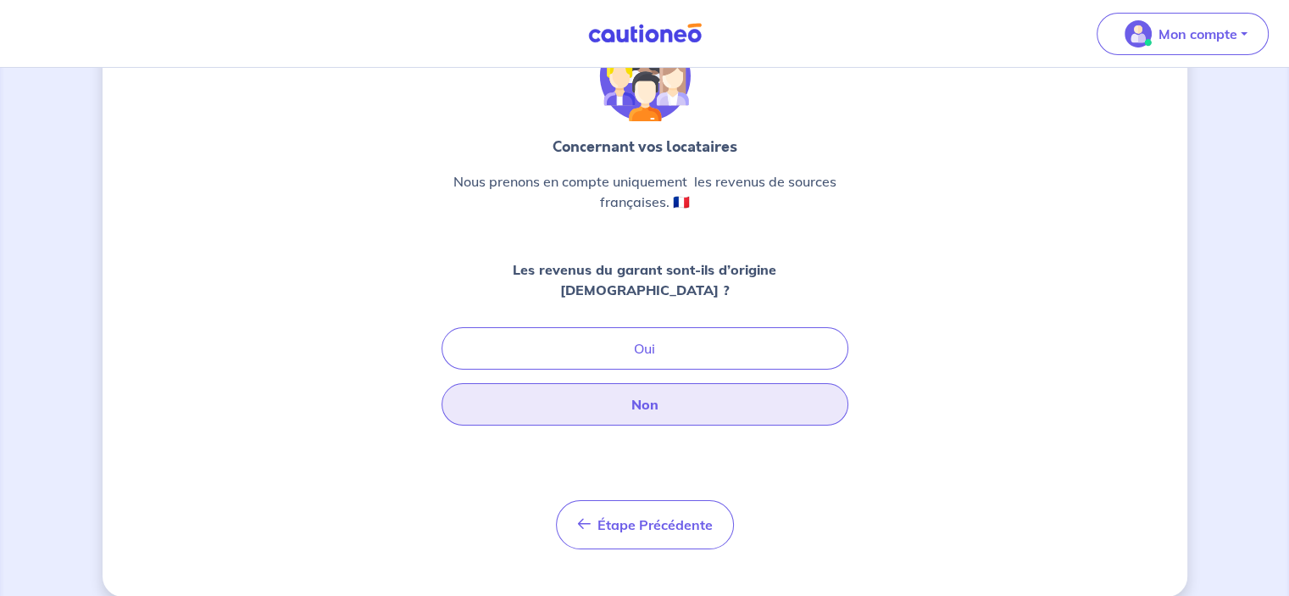
click at [626, 383] on button "Non" at bounding box center [644, 404] width 407 height 42
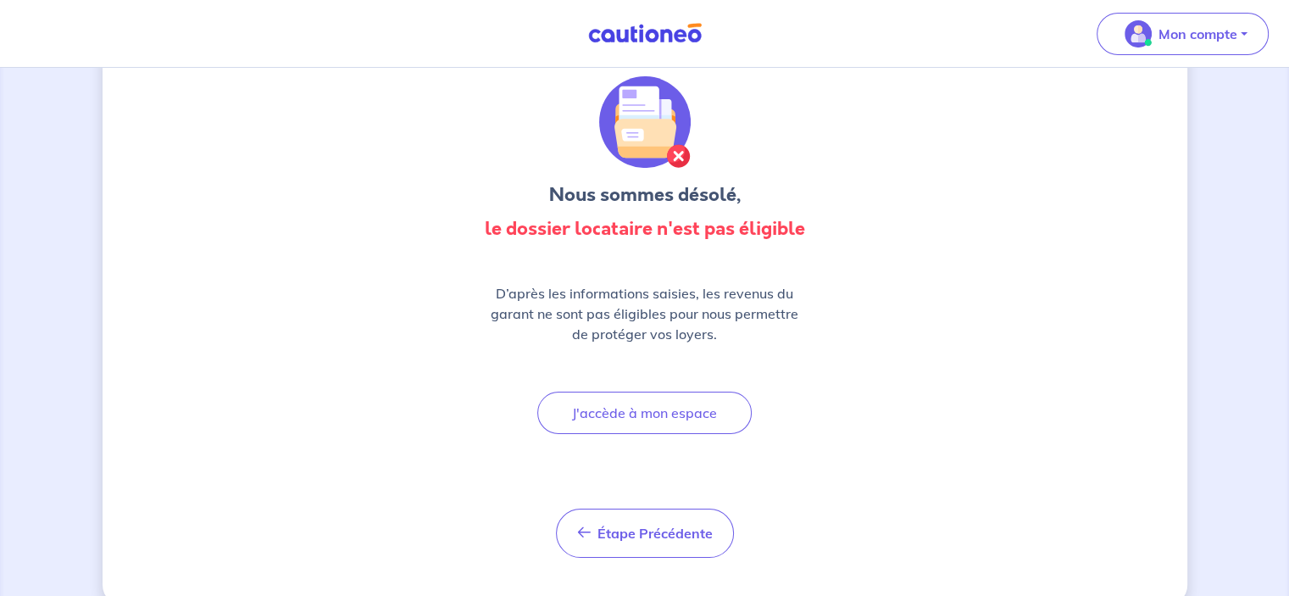
scroll to position [81, 0]
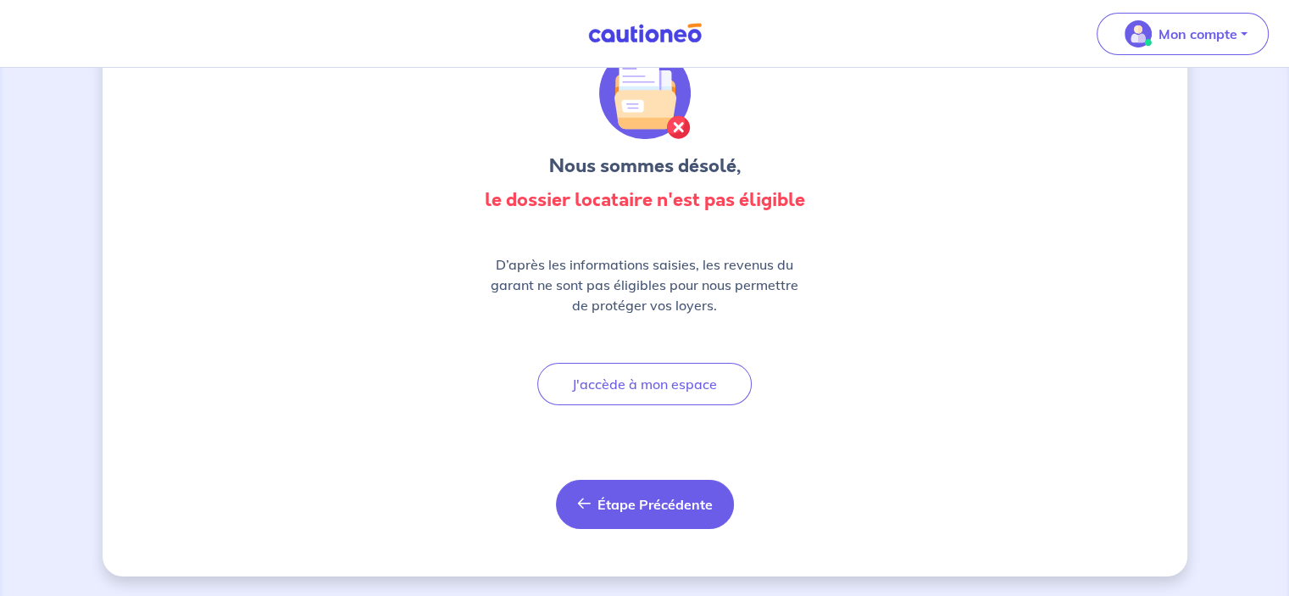
click at [661, 480] on button "Étape Précédente Précédent" at bounding box center [645, 504] width 178 height 49
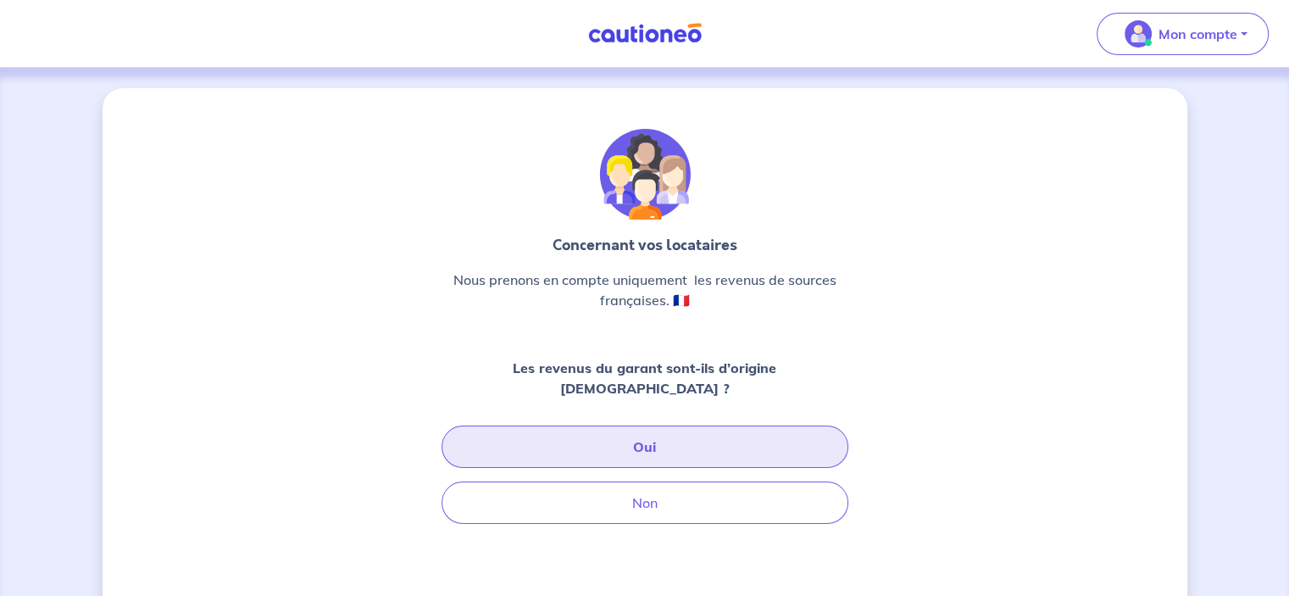
click at [630, 425] on button "Oui" at bounding box center [644, 446] width 407 height 42
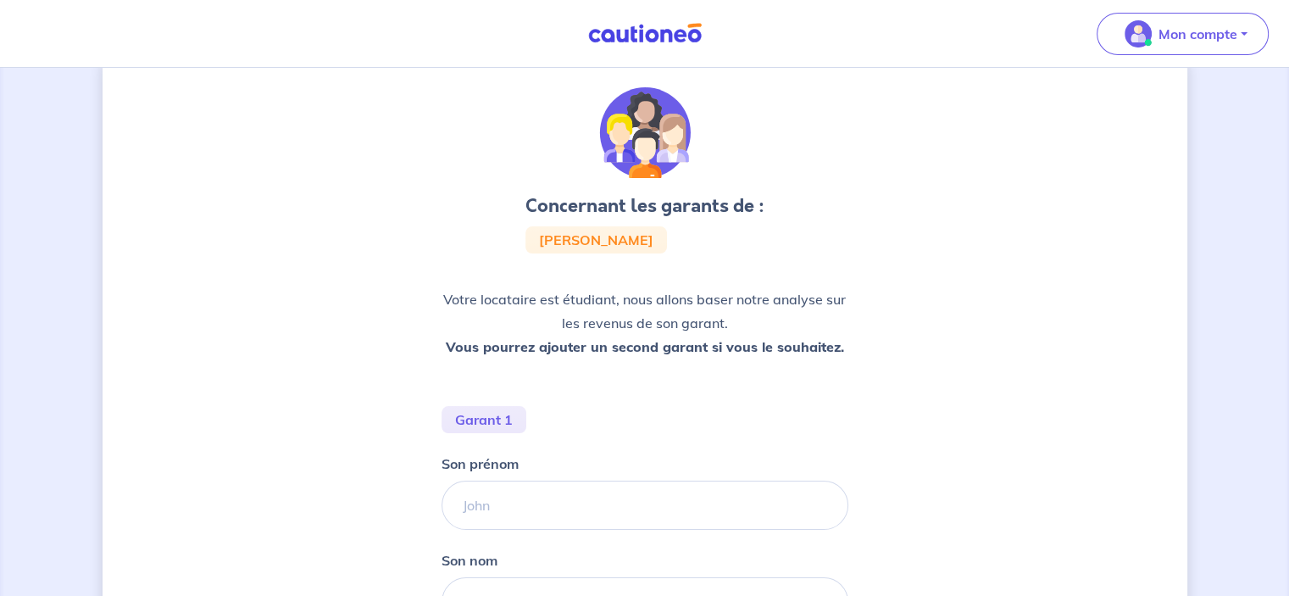
scroll to position [324, 0]
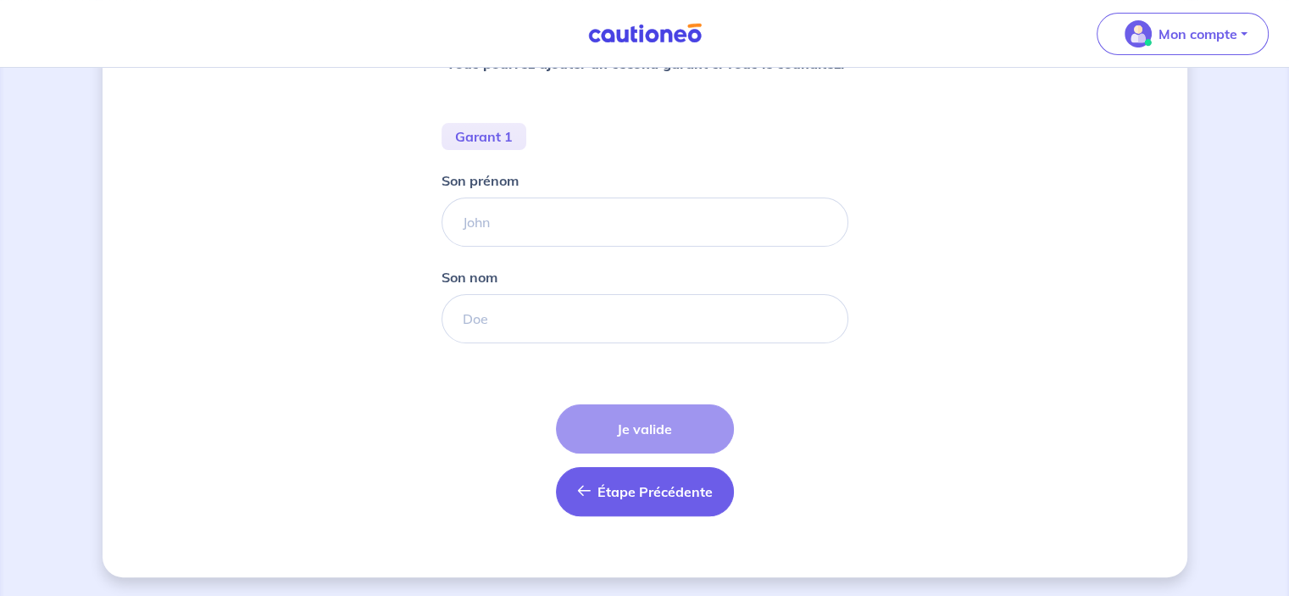
click at [661, 486] on span "Étape Précédente" at bounding box center [654, 491] width 115 height 17
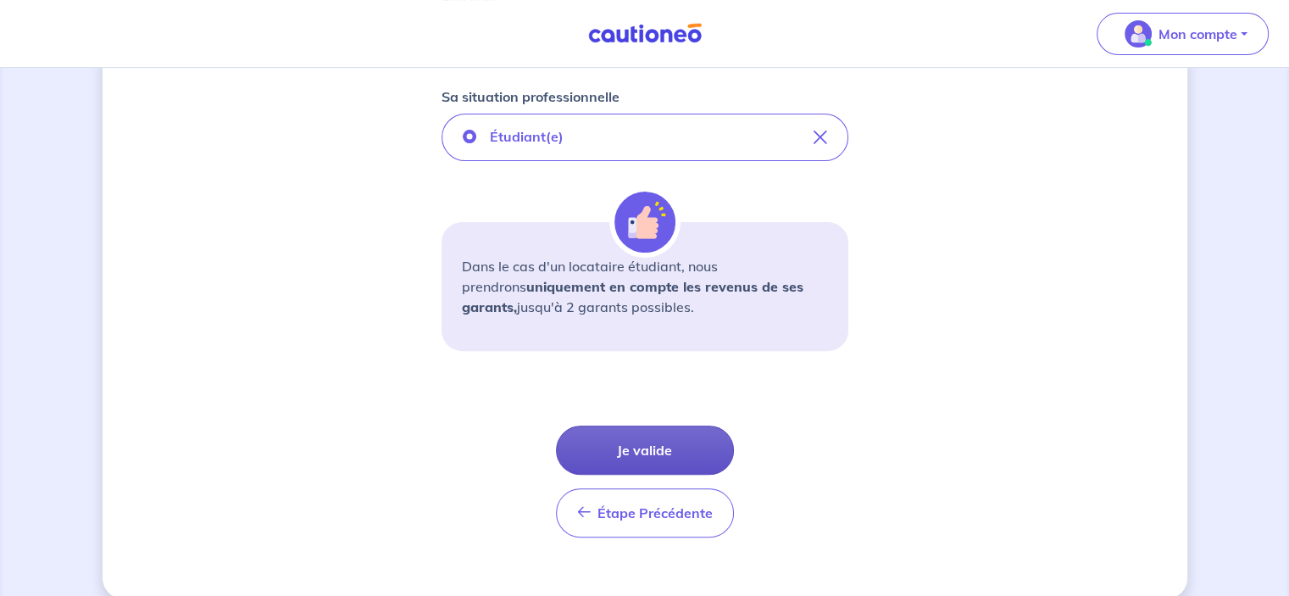
click at [647, 436] on button "Je valide" at bounding box center [645, 449] width 178 height 49
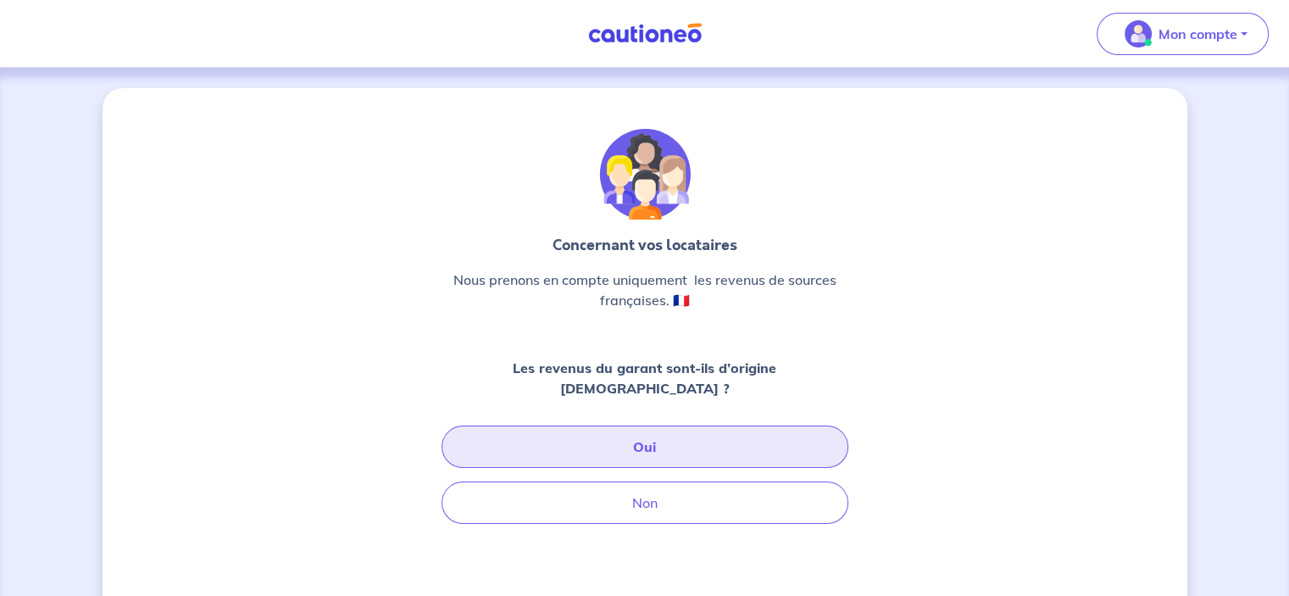
click at [634, 427] on button "Oui" at bounding box center [644, 446] width 407 height 42
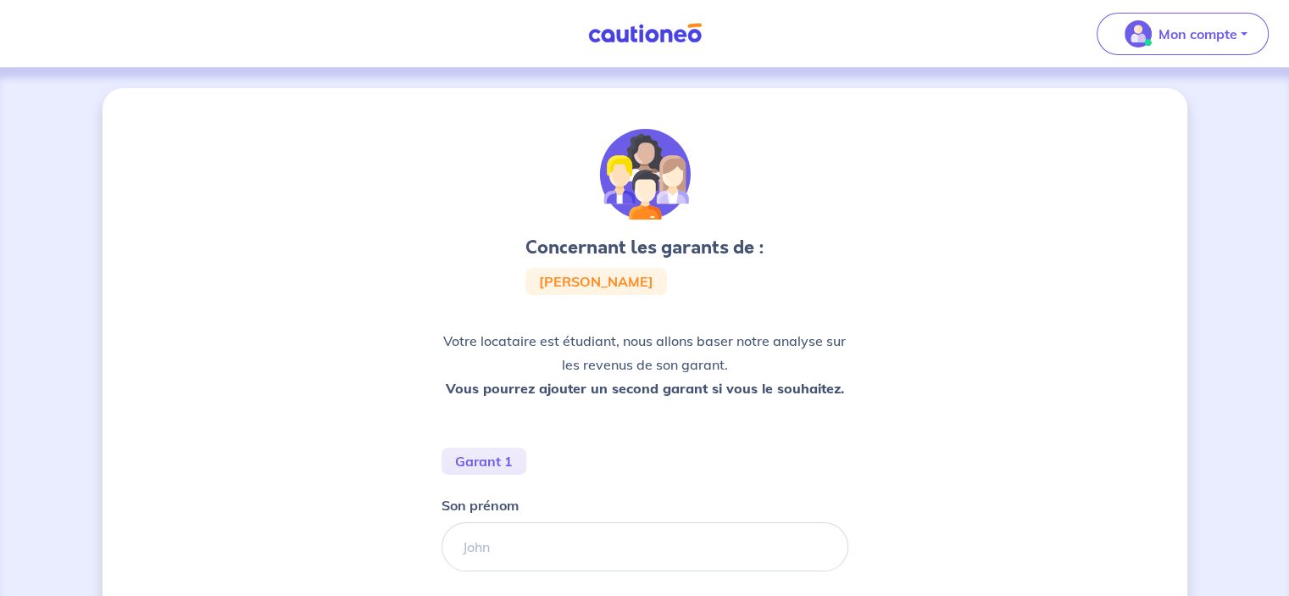
scroll to position [282, 0]
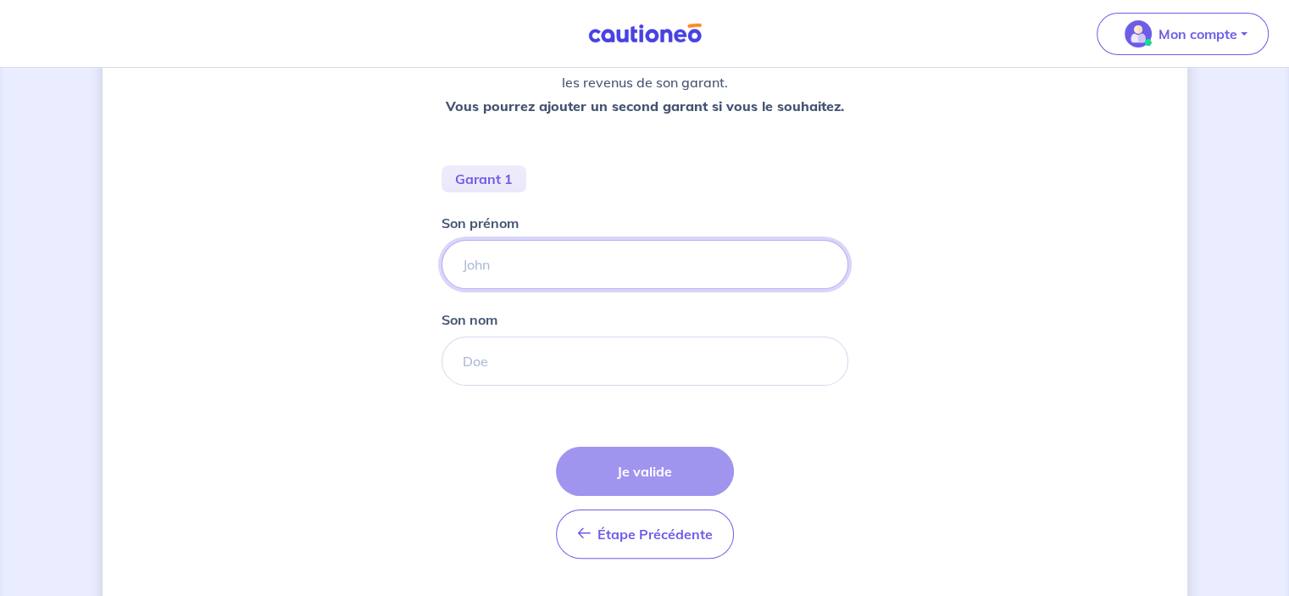
click at [481, 267] on input "Son prénom" at bounding box center [644, 264] width 407 height 49
type input "[PERSON_NAME]"
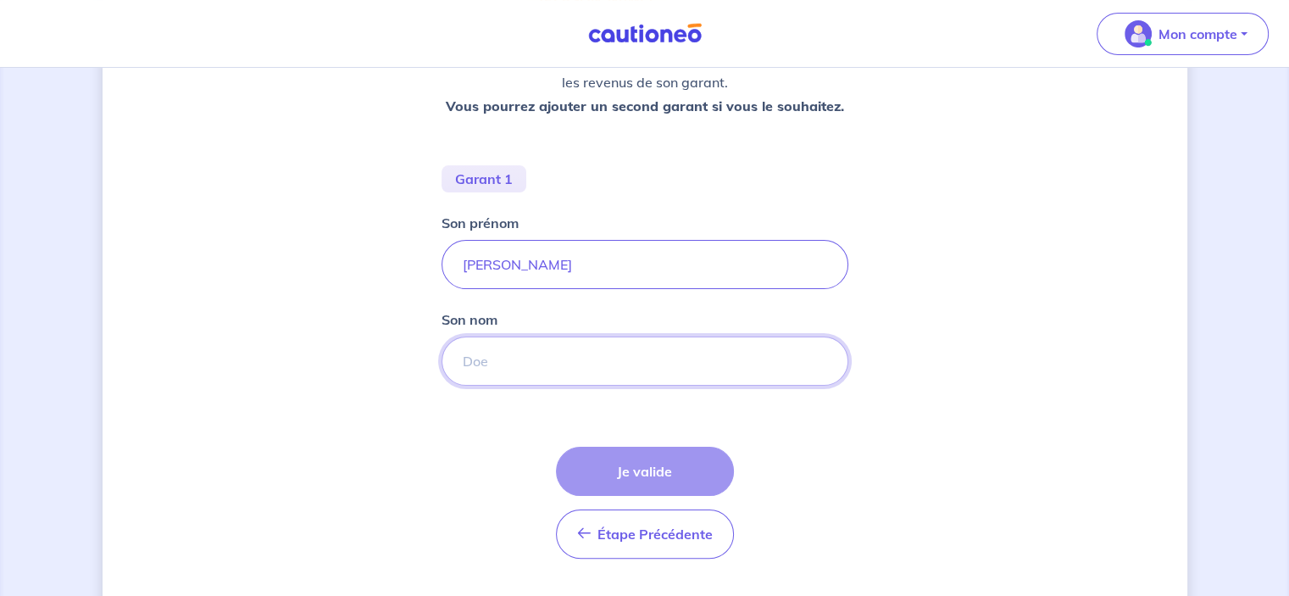
click at [547, 352] on input "Son nom" at bounding box center [644, 360] width 407 height 49
type input "sall"
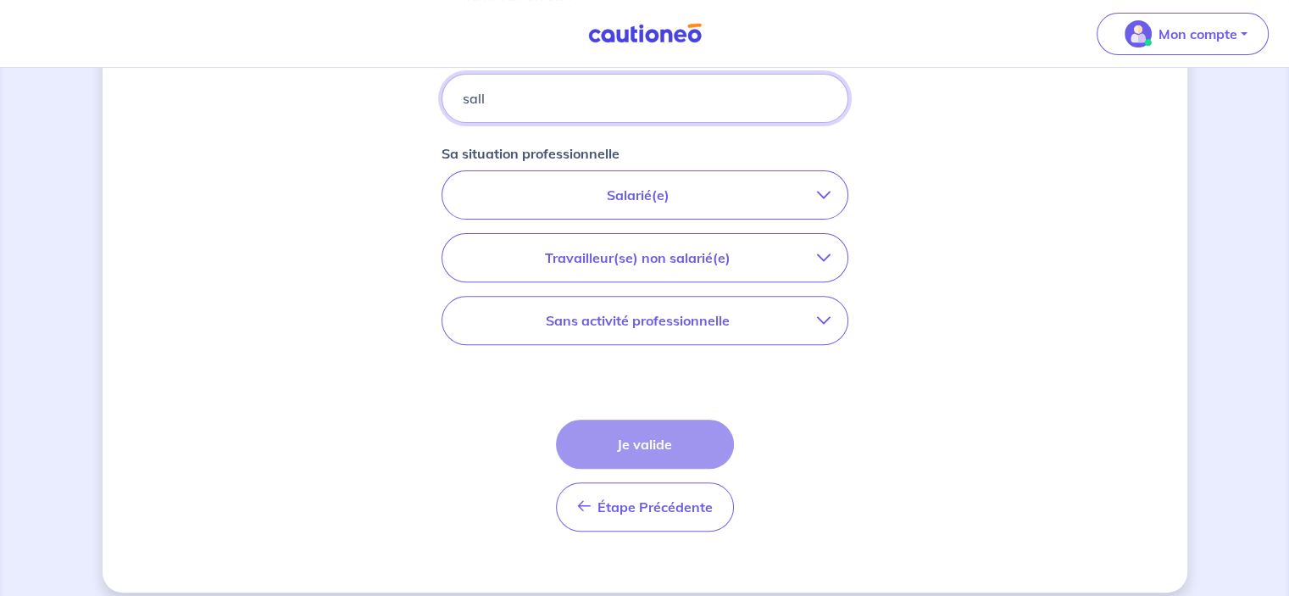
scroll to position [559, 0]
